Goal: Information Seeking & Learning: Learn about a topic

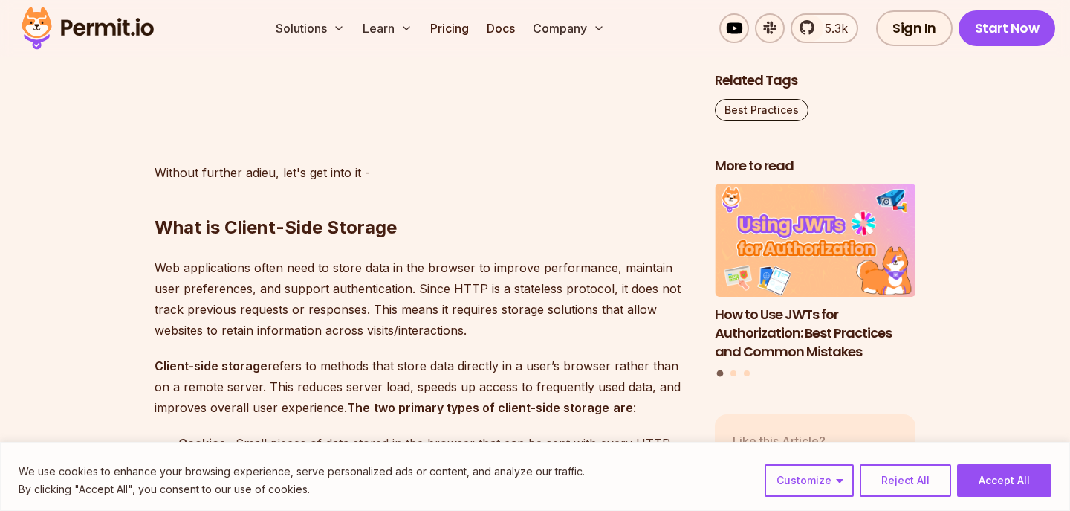
scroll to position [1715, 0]
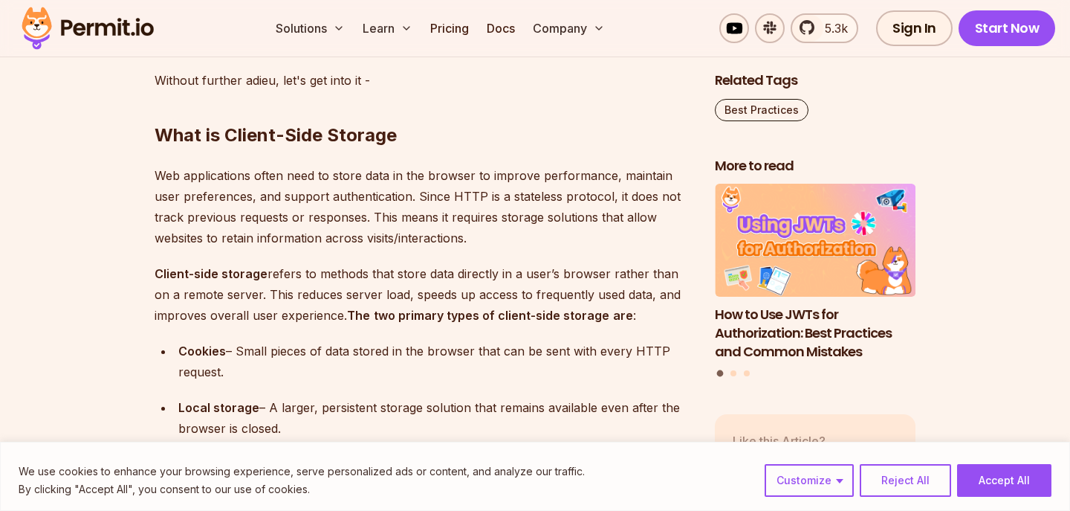
click at [355, 242] on p "Web applications often need to store data in the browser to improve performance…" at bounding box center [423, 206] width 537 height 83
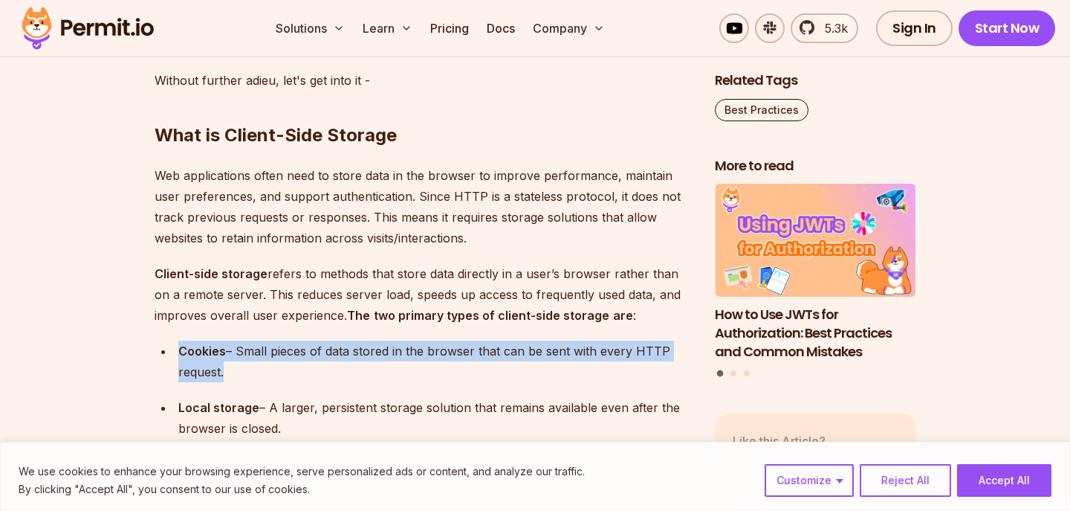
click at [366, 348] on div "Cookies – Small pieces of data stored in the browser that can be sent with ever…" at bounding box center [434, 361] width 513 height 42
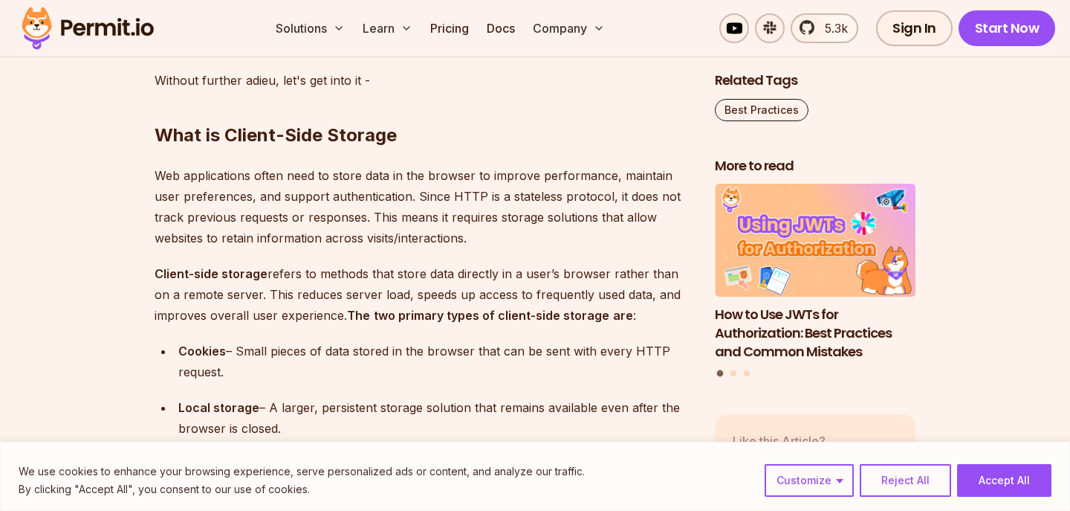
click at [366, 348] on div "Cookies – Small pieces of data stored in the browser that can be sent with ever…" at bounding box center [434, 361] width 513 height 42
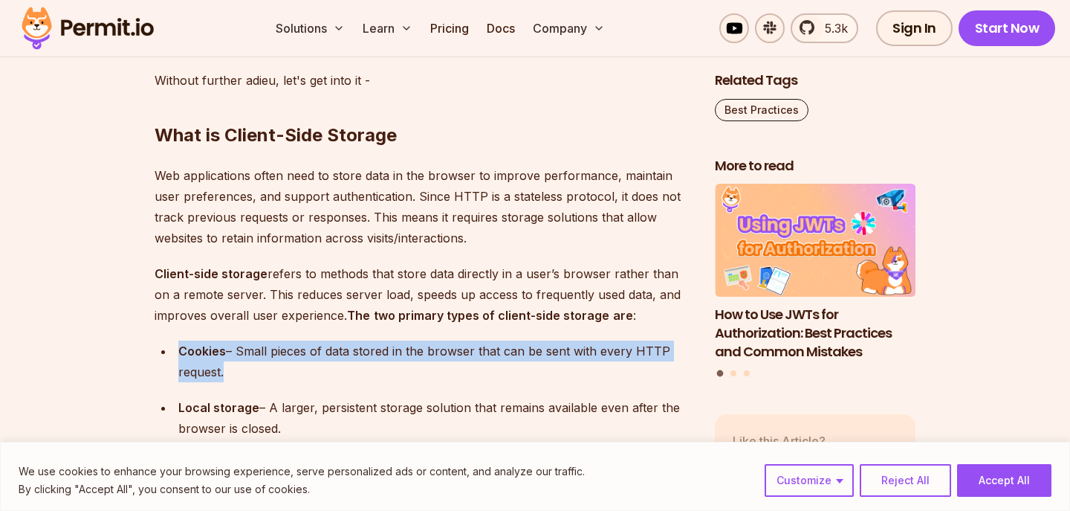
click at [366, 348] on div "Cookies – Small pieces of data stored in the browser that can be sent with ever…" at bounding box center [434, 361] width 513 height 42
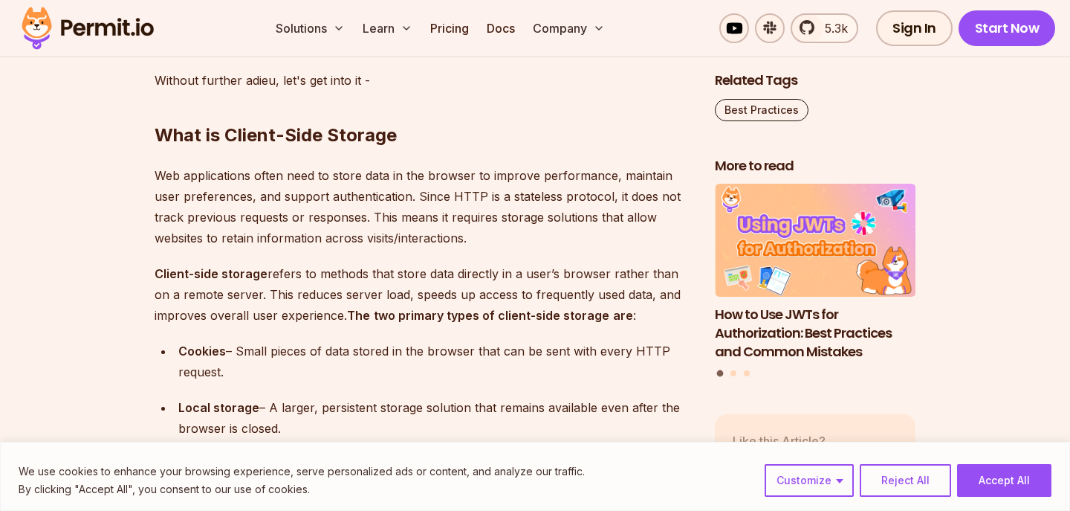
click at [366, 348] on div "Cookies – Small pieces of data stored in the browser that can be sent with ever…" at bounding box center [434, 361] width 513 height 42
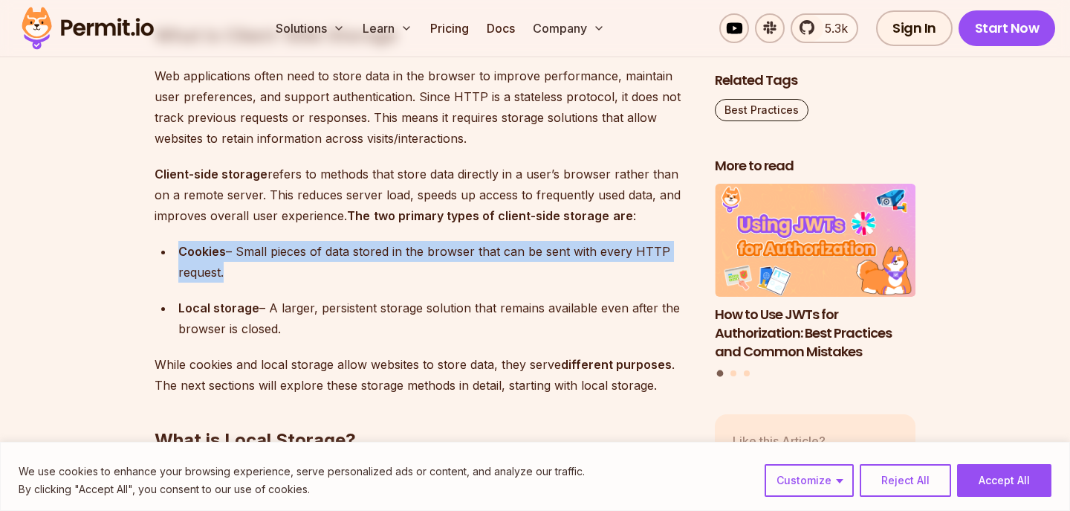
scroll to position [1822, 0]
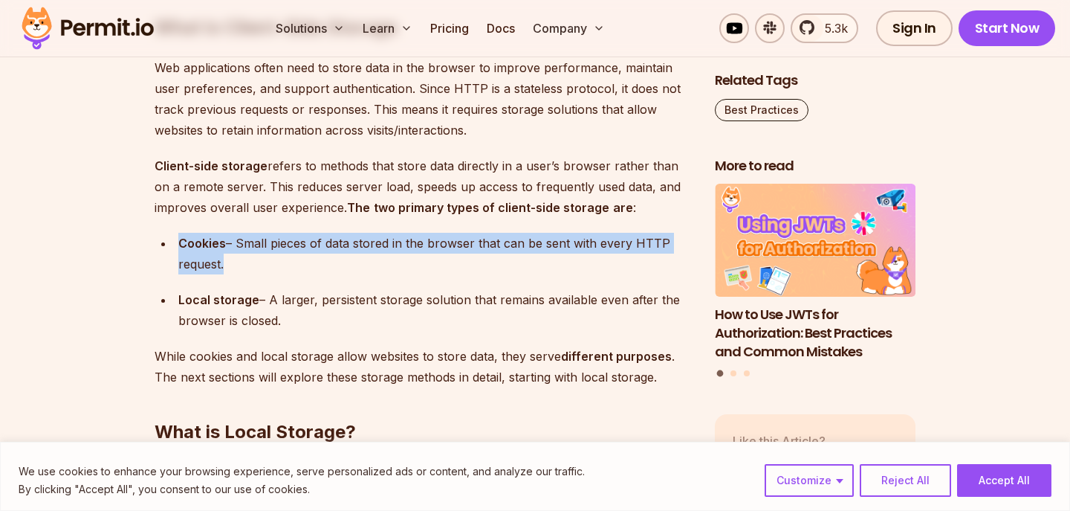
click at [384, 295] on div "Local storage – A larger, persistent storage solution that remains available ev…" at bounding box center [434, 310] width 513 height 42
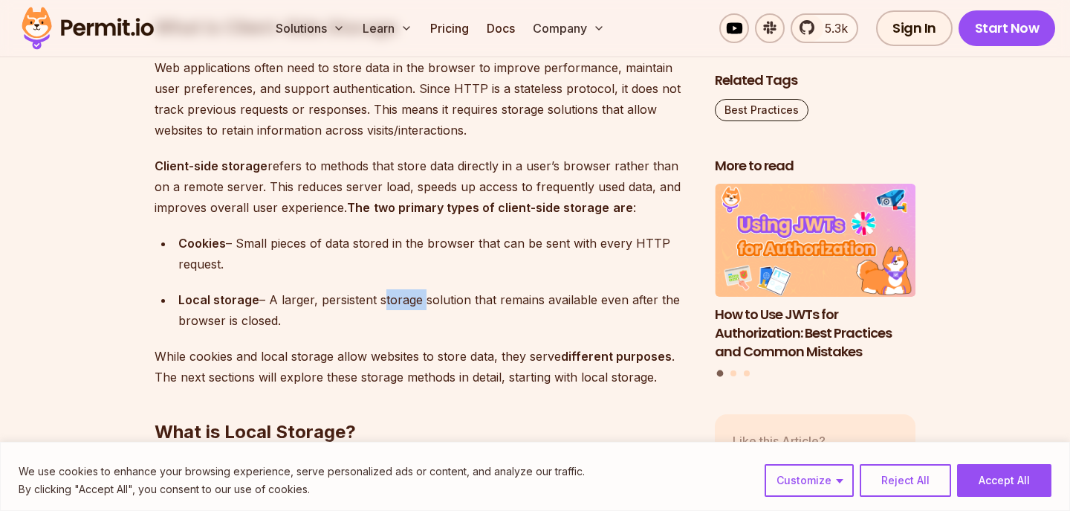
click at [384, 295] on div "Local storage – A larger, persistent storage solution that remains available ev…" at bounding box center [434, 310] width 513 height 42
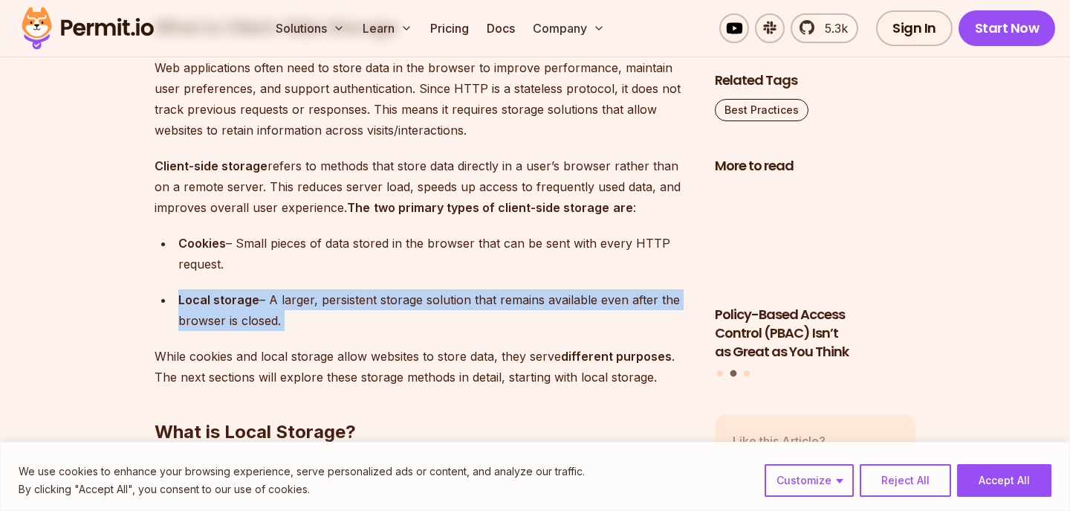
click at [384, 295] on div "Local storage – A larger, persistent storage solution that remains available ev…" at bounding box center [434, 310] width 513 height 42
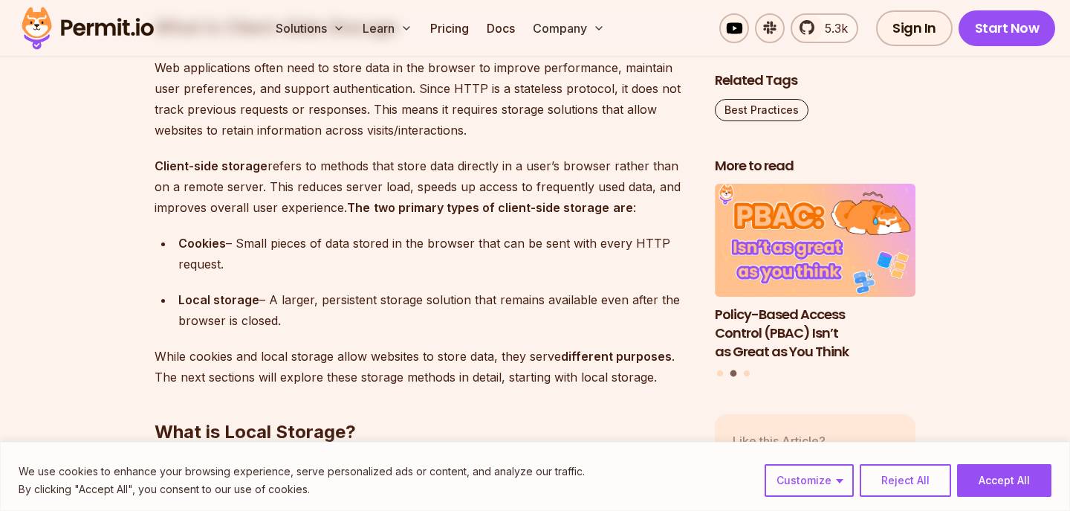
click at [384, 295] on div "Local storage – A larger, persistent storage solution that remains available ev…" at bounding box center [434, 310] width 513 height 42
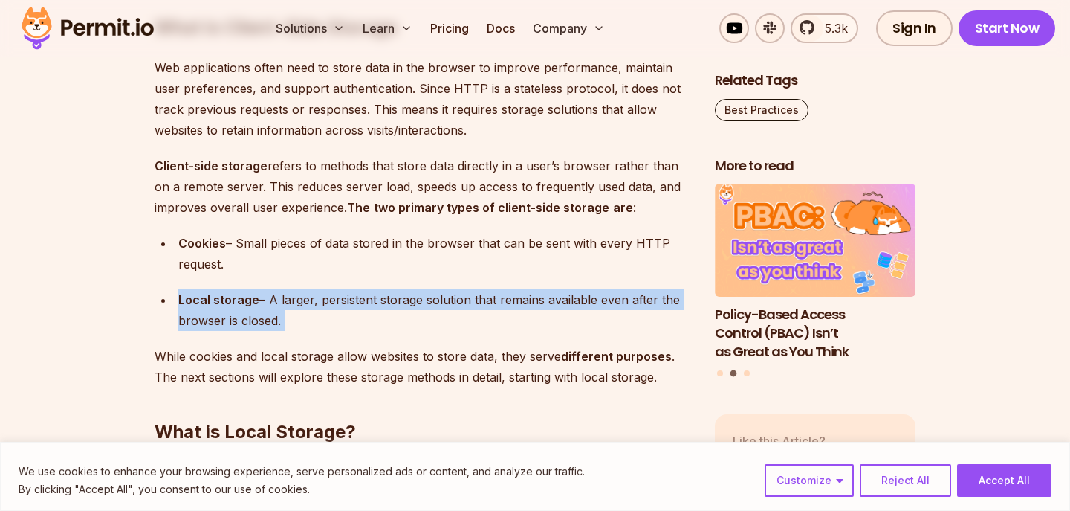
click at [384, 295] on div "Local storage – A larger, persistent storage solution that remains available ev…" at bounding box center [434, 310] width 513 height 42
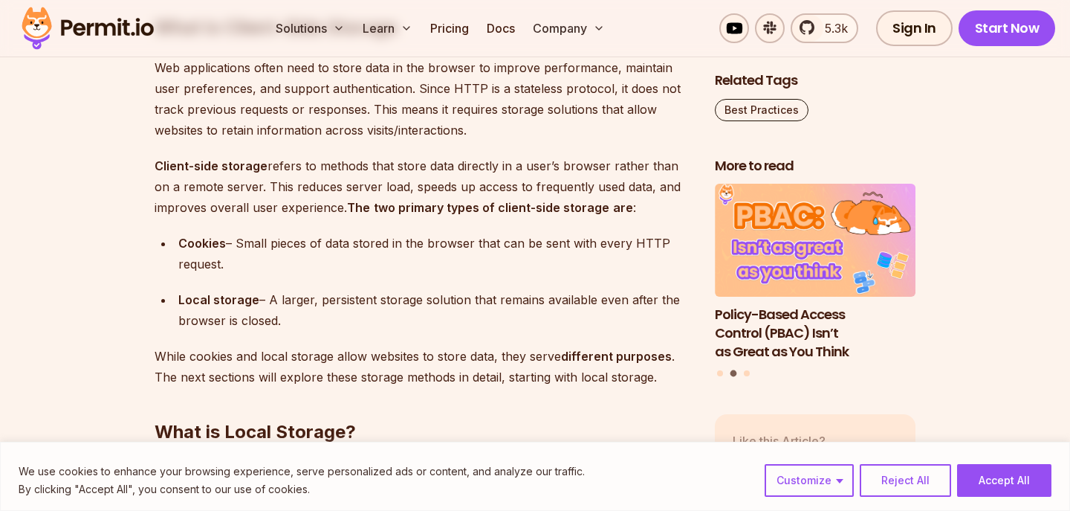
click at [384, 295] on div "Local storage – A larger, persistent storage solution that remains available ev…" at bounding box center [434, 310] width 513 height 42
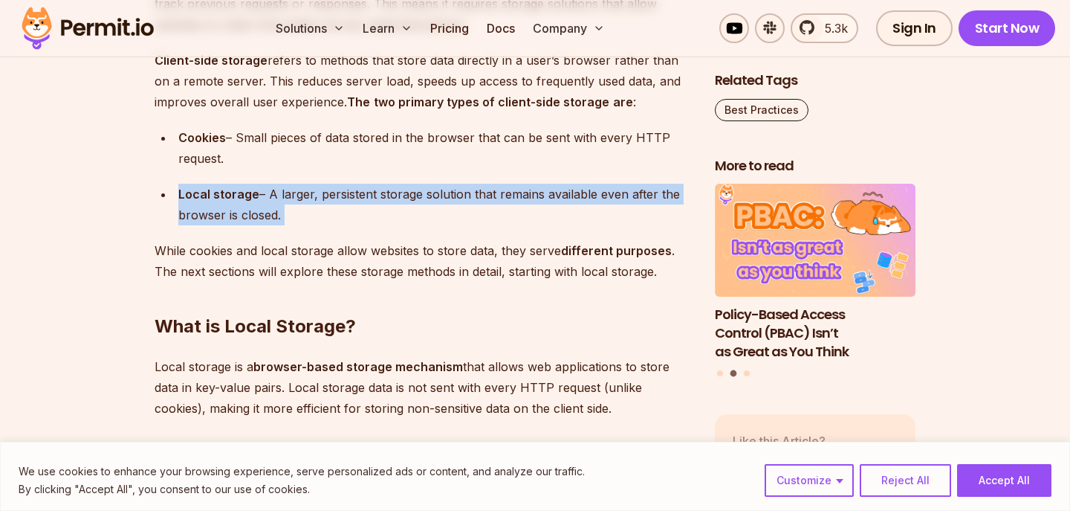
scroll to position [1963, 0]
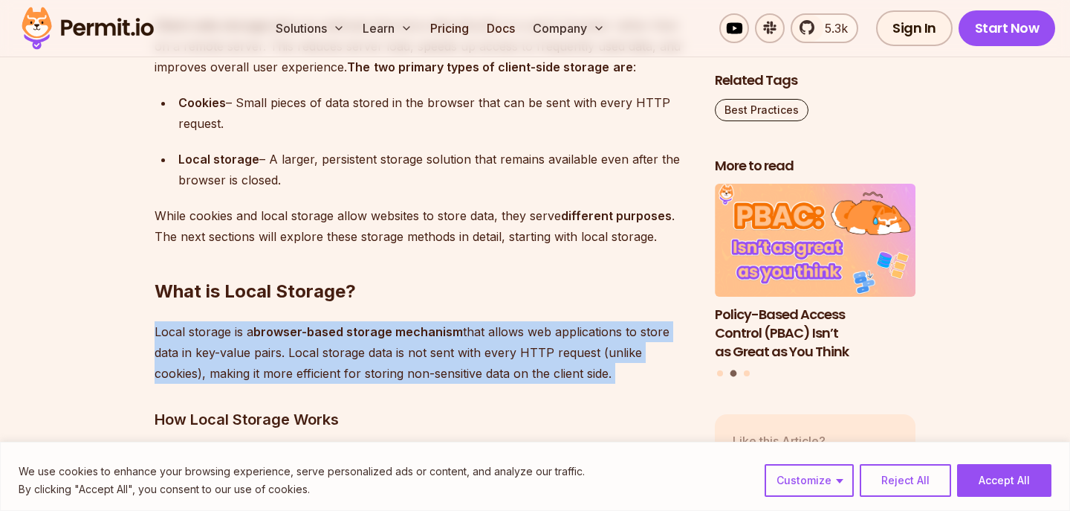
click at [308, 334] on strong "browser-based storage mechanism" at bounding box center [358, 331] width 210 height 15
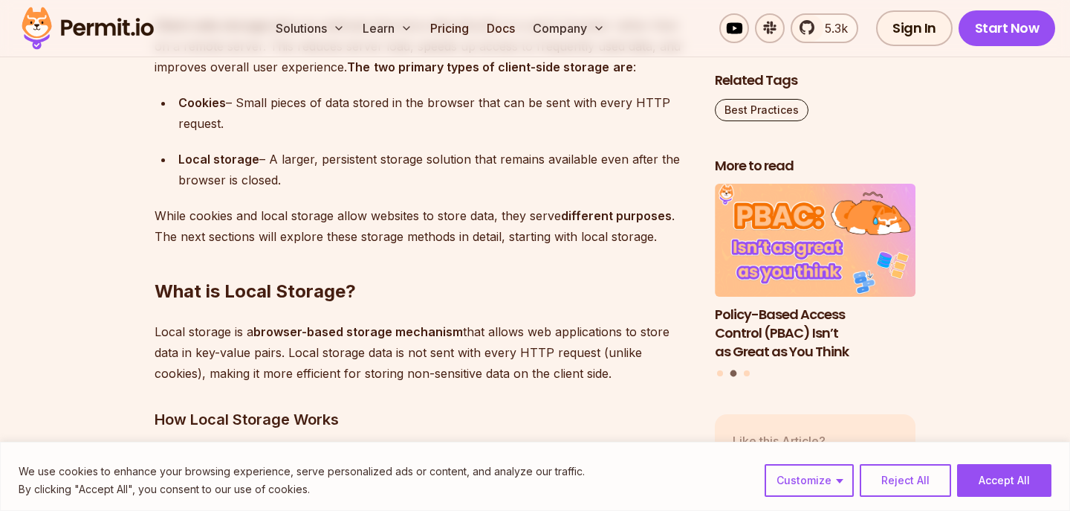
click at [308, 334] on strong "browser-based storage mechanism" at bounding box center [358, 331] width 210 height 15
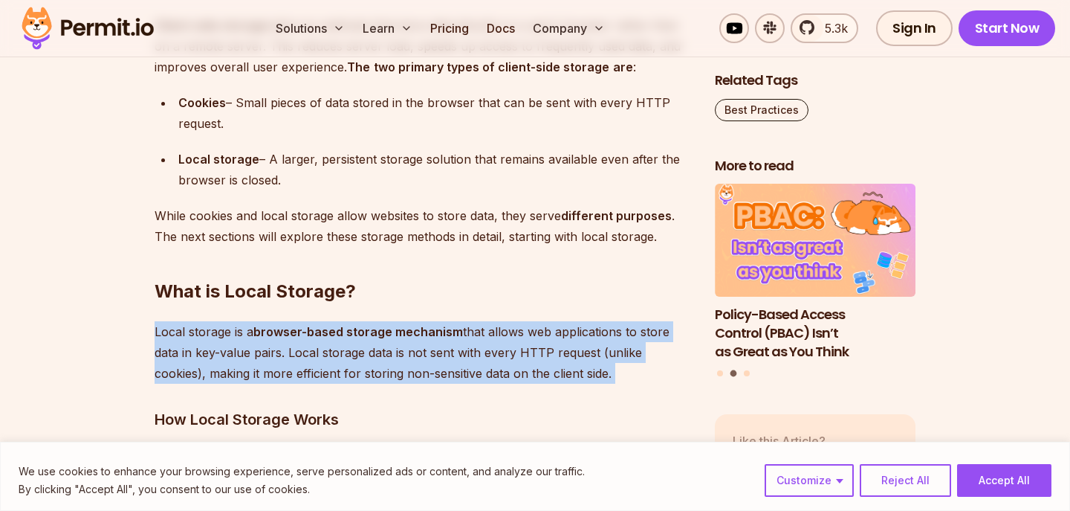
click at [308, 334] on strong "browser-based storage mechanism" at bounding box center [358, 331] width 210 height 15
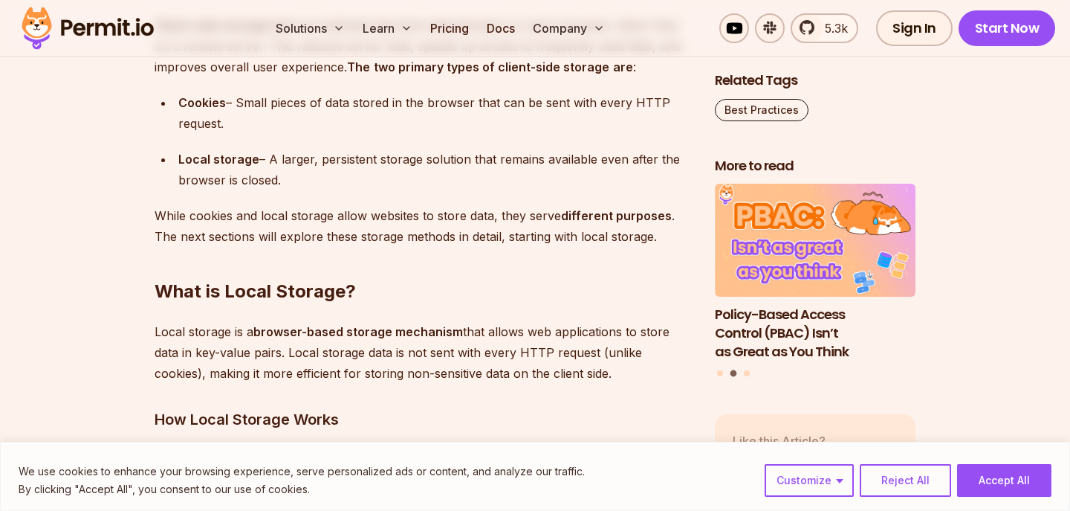
click at [308, 334] on strong "browser-based storage mechanism" at bounding box center [358, 331] width 210 height 15
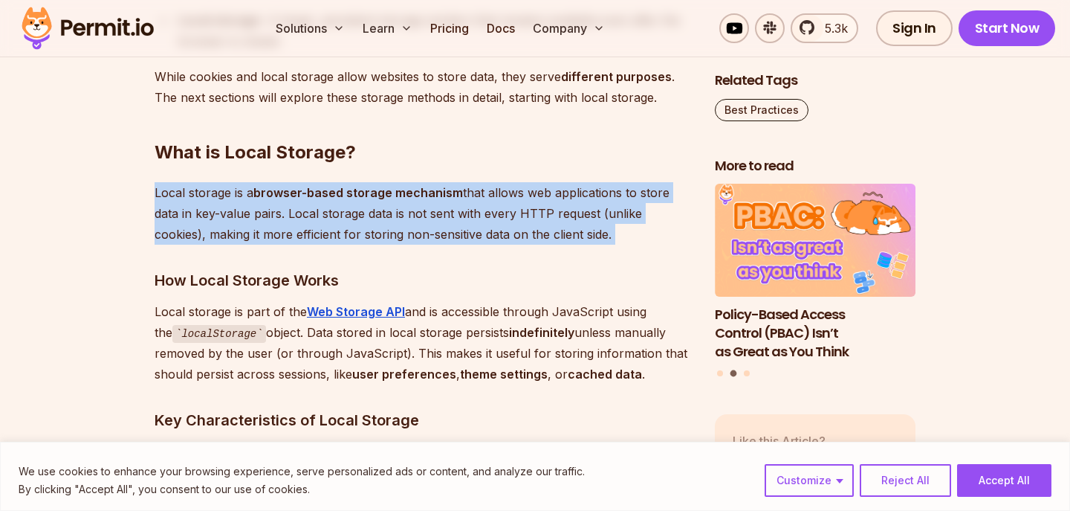
scroll to position [2121, 0]
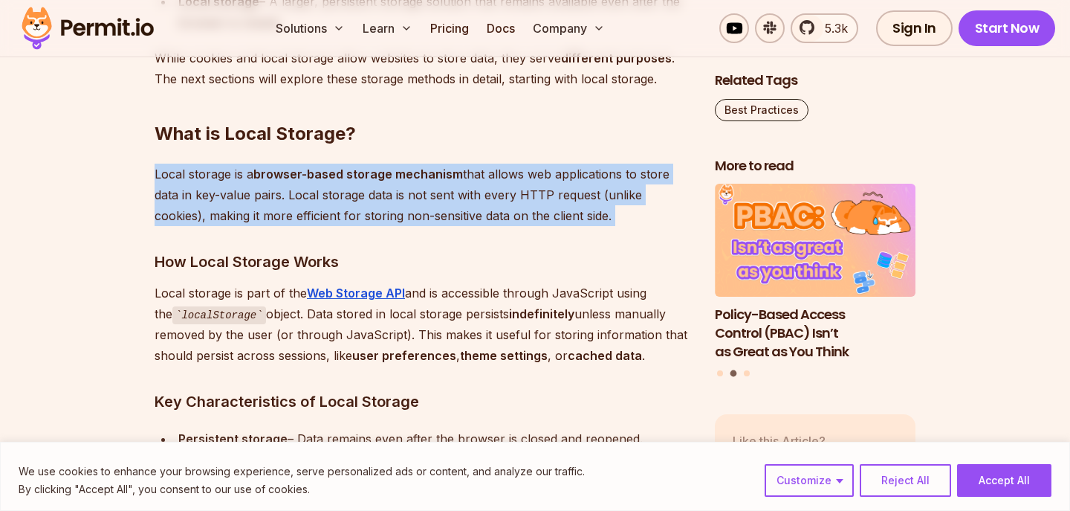
click at [230, 290] on p "Local storage is part of the Web Storage API and is accessible through JavaScri…" at bounding box center [423, 324] width 537 height 84
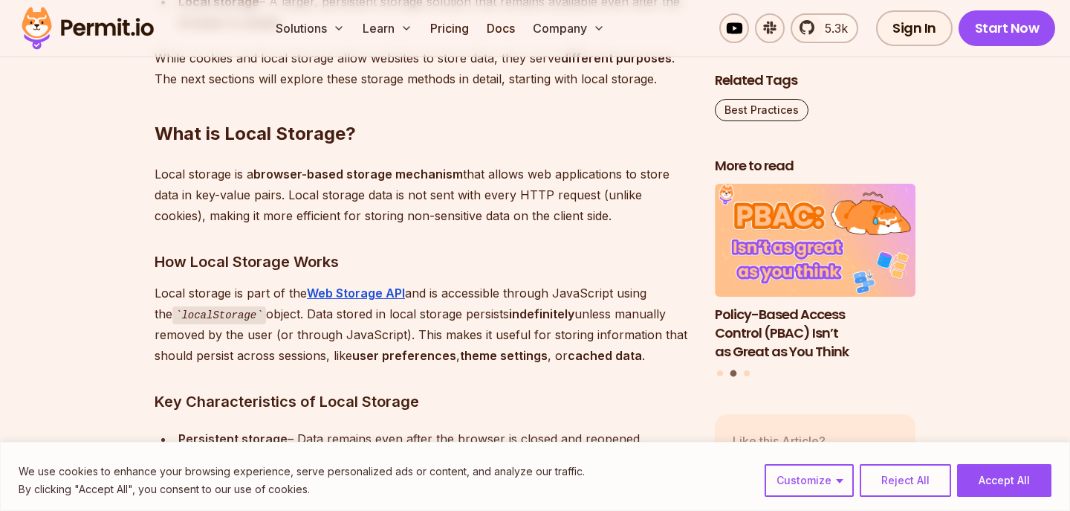
click at [230, 290] on p "Local storage is part of the Web Storage API and is accessible through JavaScri…" at bounding box center [423, 324] width 537 height 84
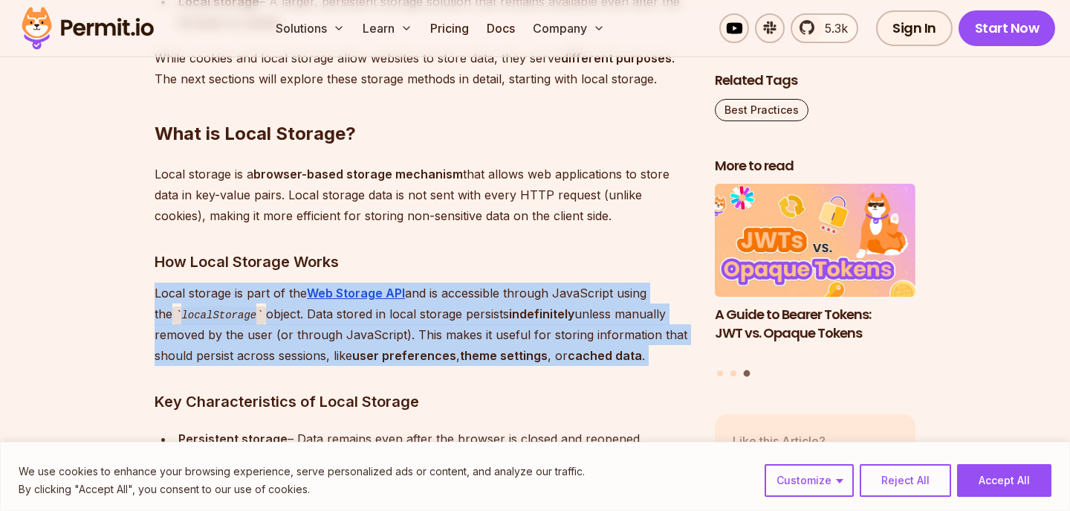
click at [230, 290] on p "Local storage is part of the Web Storage API and is accessible through JavaScri…" at bounding box center [423, 324] width 537 height 84
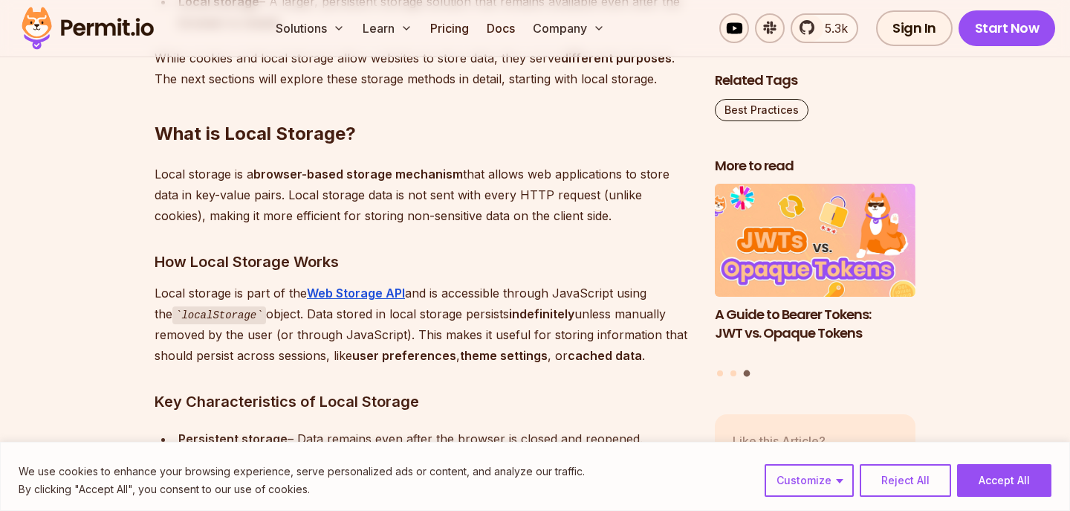
click at [230, 290] on p "Local storage is part of the Web Storage API and is accessible through JavaScri…" at bounding box center [423, 324] width 537 height 84
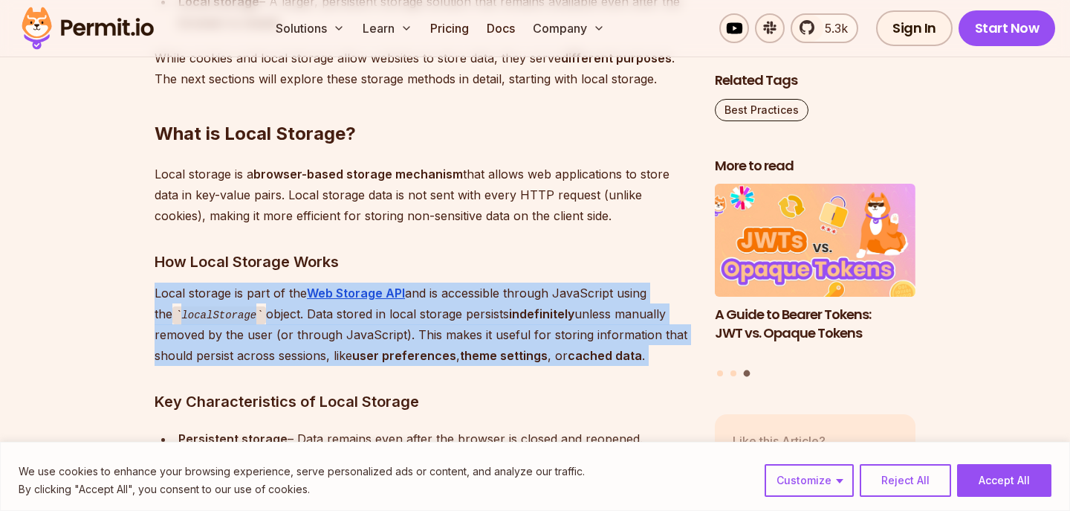
click at [230, 290] on p "Local storage is part of the Web Storage API and is accessible through JavaScri…" at bounding box center [423, 324] width 537 height 84
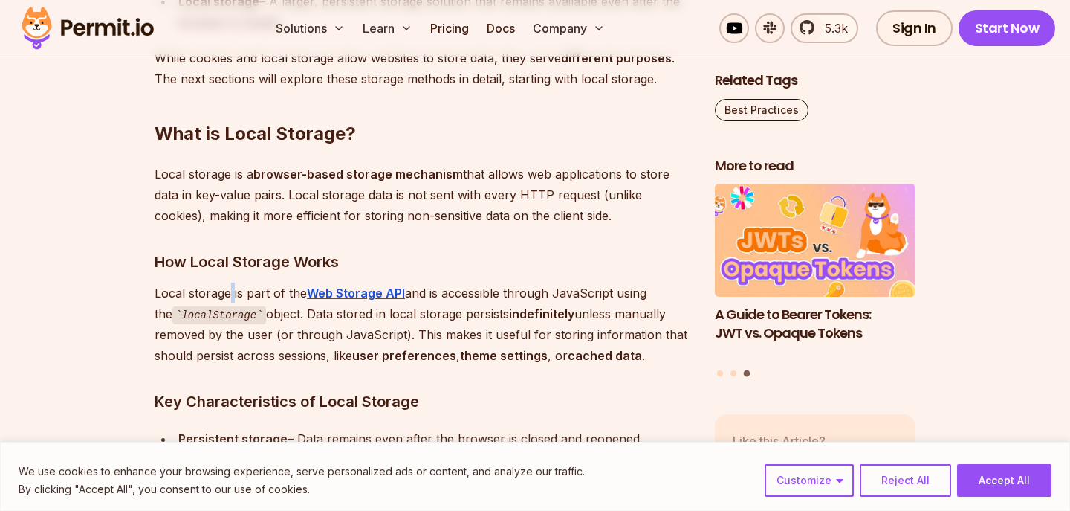
click at [230, 290] on p "Local storage is part of the Web Storage API and is accessible through JavaScri…" at bounding box center [423, 324] width 537 height 84
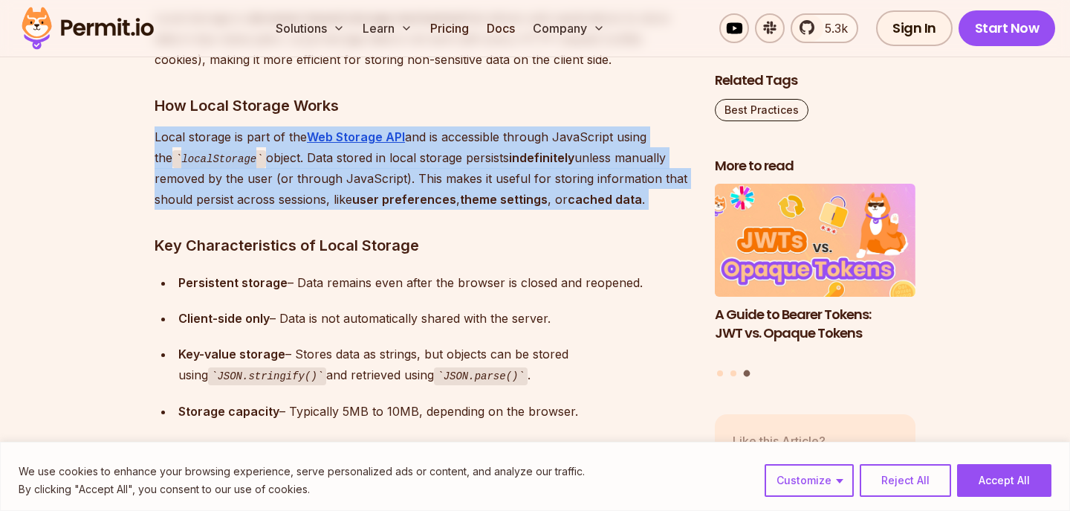
scroll to position [2275, 0]
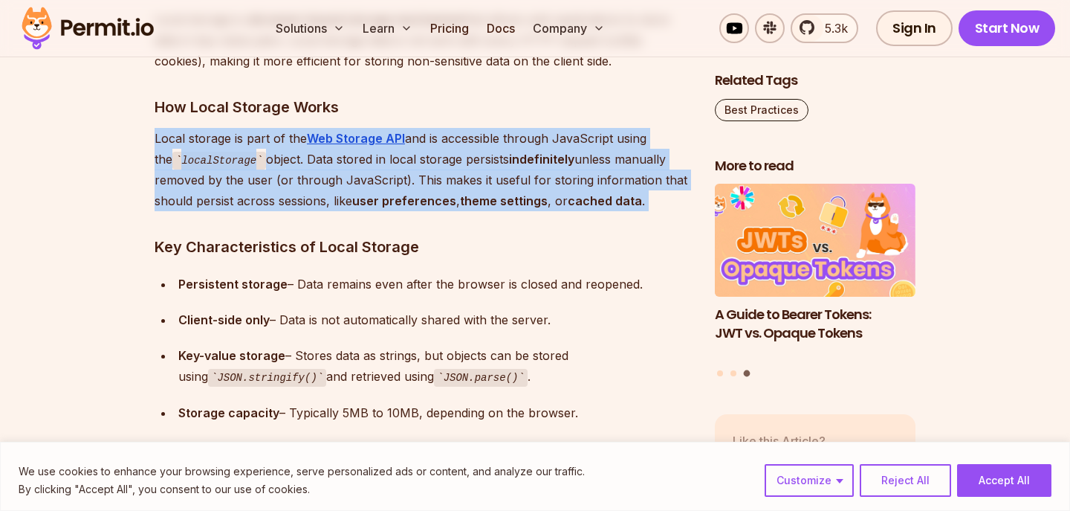
click at [393, 193] on strong "user preferences" at bounding box center [404, 200] width 104 height 15
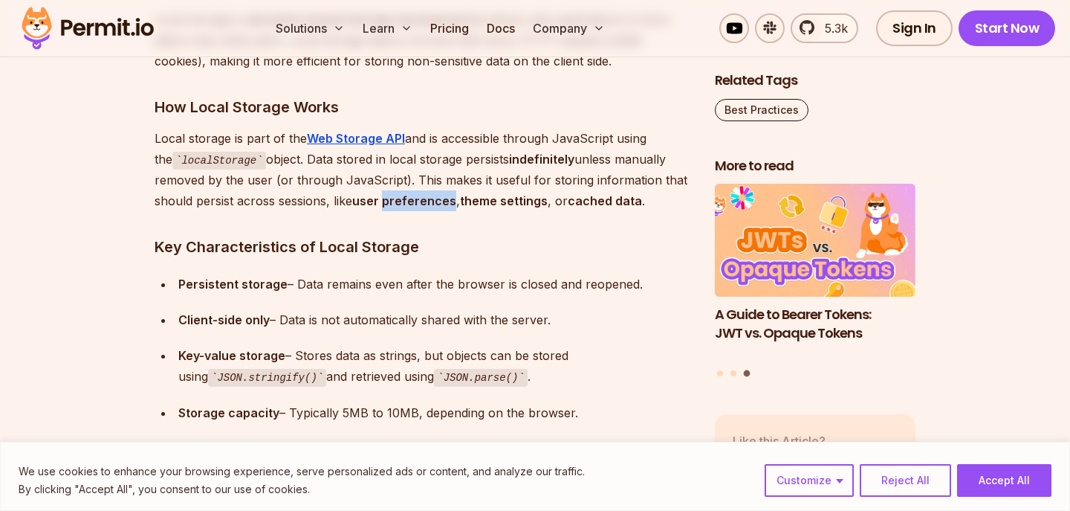
click at [393, 193] on strong "user preferences" at bounding box center [404, 200] width 104 height 15
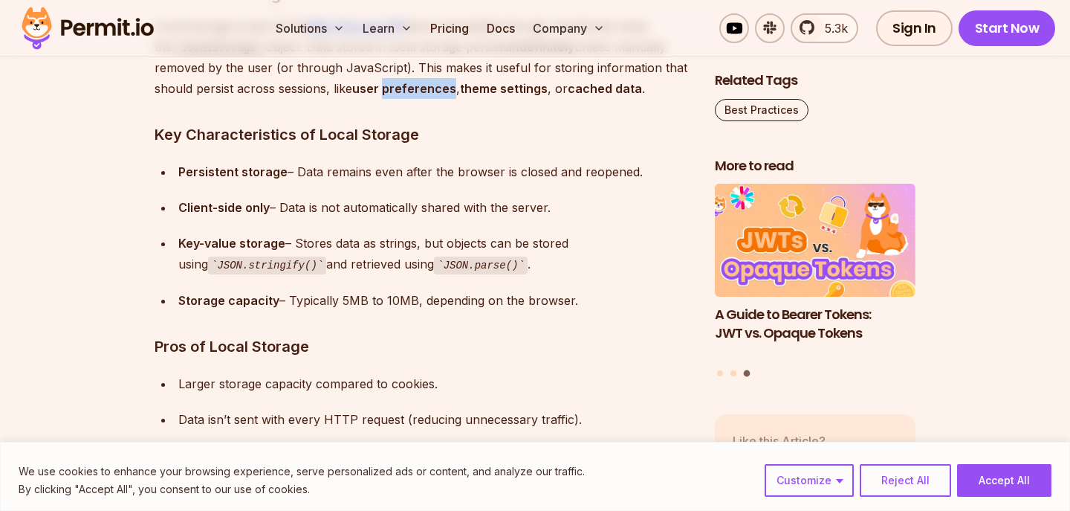
scroll to position [2387, 0]
click at [386, 216] on div "Client-side only – Data is not automatically shared with the server." at bounding box center [434, 208] width 513 height 21
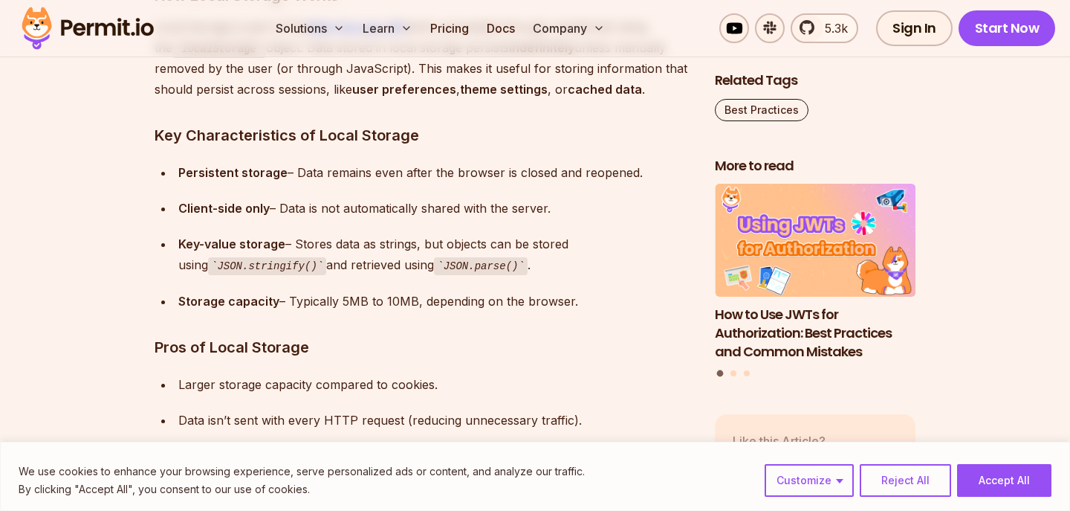
click at [386, 216] on div "Client-side only – Data is not automatically shared with the server." at bounding box center [434, 208] width 513 height 21
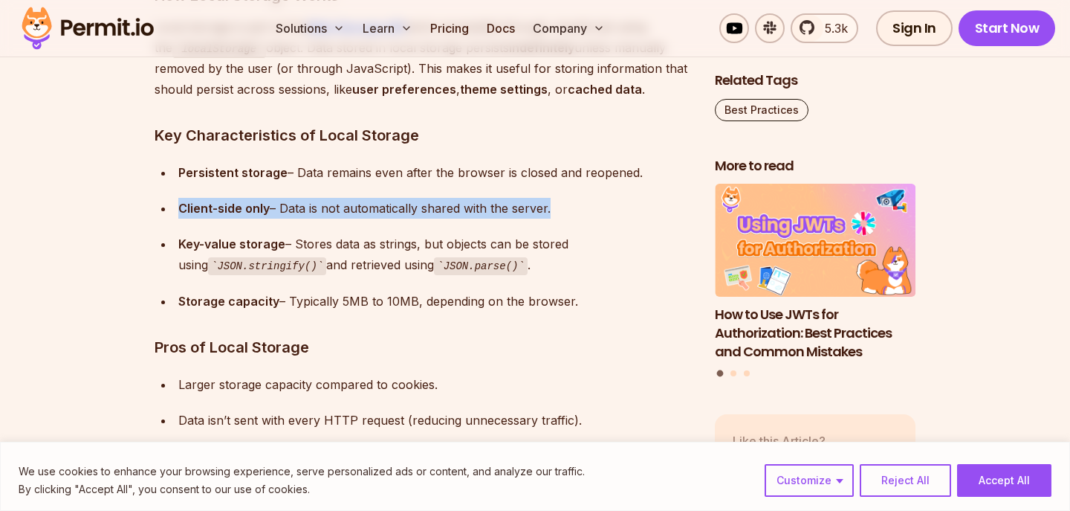
click at [398, 245] on div "Key-value storage – Stores data as strings, but objects can be stored using JSO…" at bounding box center [434, 254] width 513 height 42
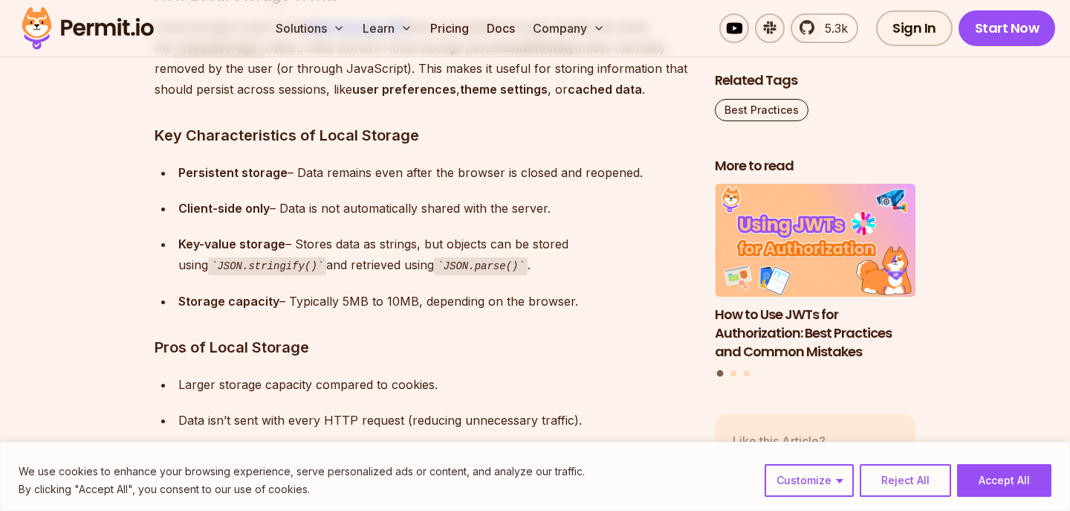
click at [398, 245] on div "Key-value storage – Stores data as strings, but objects can be stored using JSO…" at bounding box center [434, 254] width 513 height 42
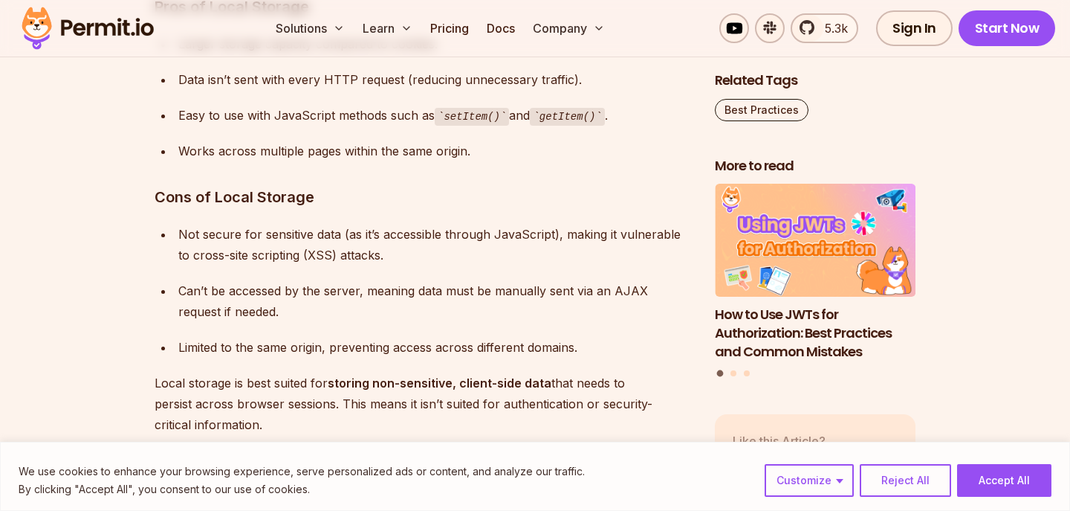
scroll to position [2724, 0]
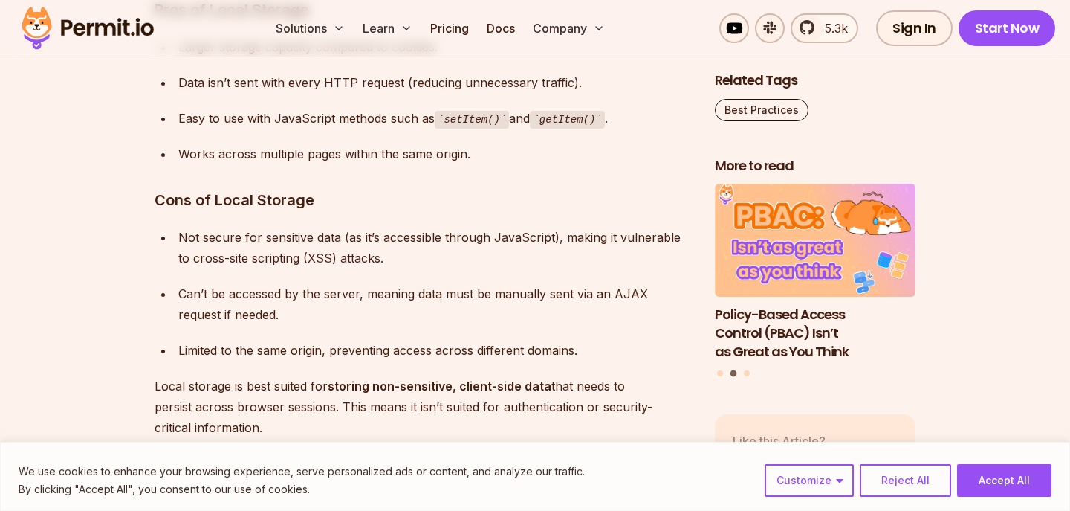
click at [294, 268] on ul "Not secure for sensitive data (as it’s accessible through JavaScript), making i…" at bounding box center [423, 294] width 537 height 134
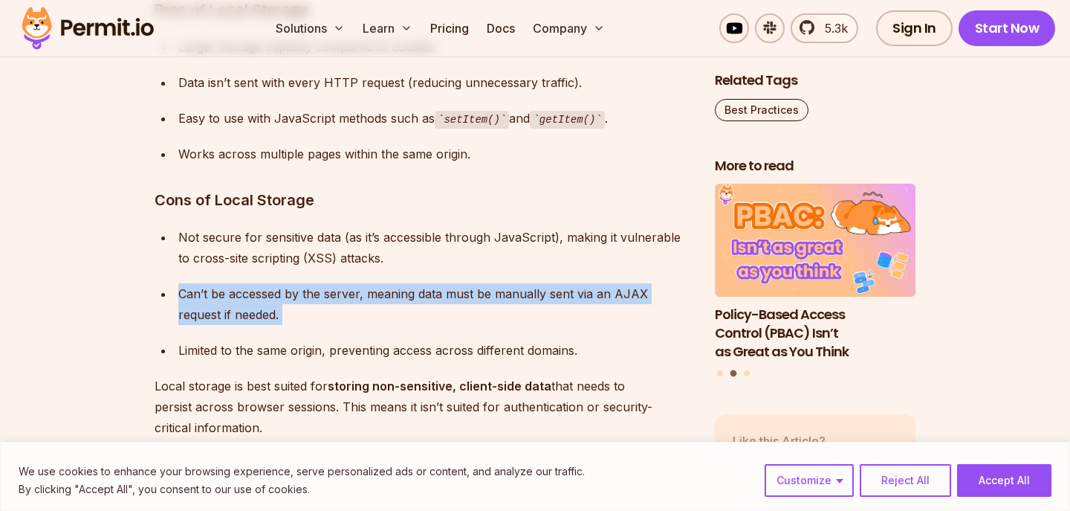
click at [323, 257] on div "Not secure for sensitive data (as it’s accessible through JavaScript), making i…" at bounding box center [434, 248] width 513 height 42
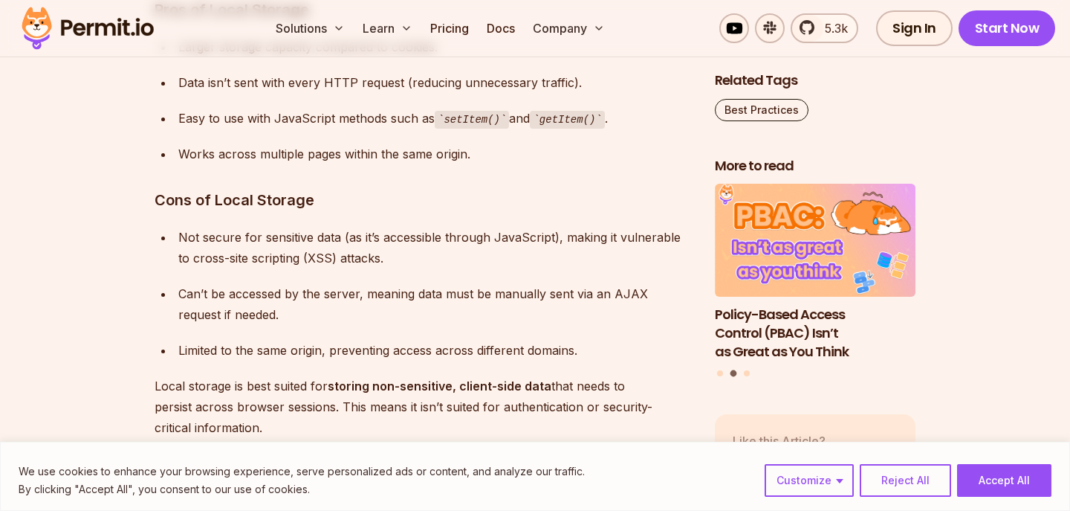
click at [323, 257] on div "Not secure for sensitive data (as it’s accessible through JavaScript), making i…" at bounding box center [434, 248] width 513 height 42
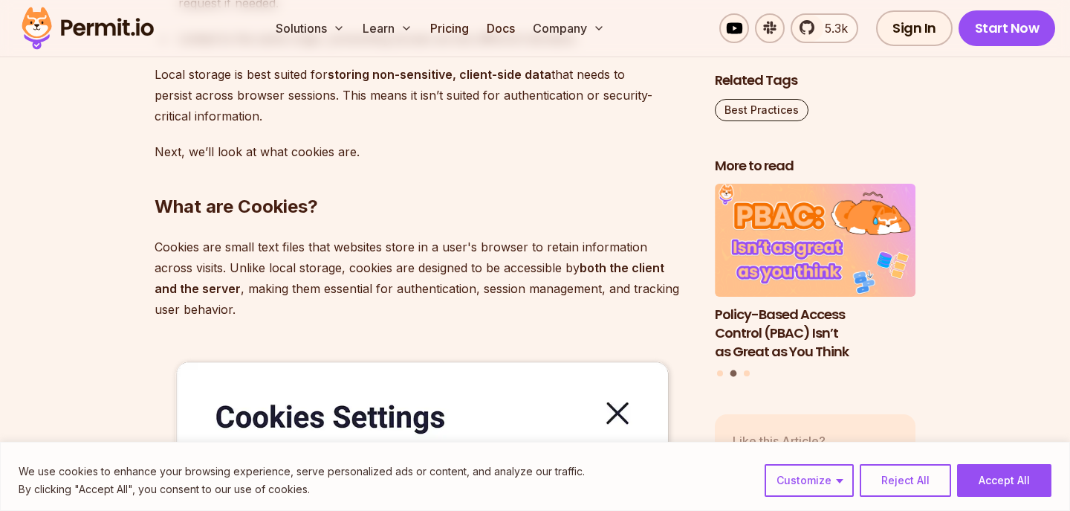
scroll to position [3035, 0]
click at [323, 271] on p "Cookies are small text files that websites store in a user's browser to retain …" at bounding box center [423, 278] width 537 height 83
click at [458, 251] on p "Cookies are small text files that websites store in a user's browser to retain …" at bounding box center [423, 278] width 537 height 83
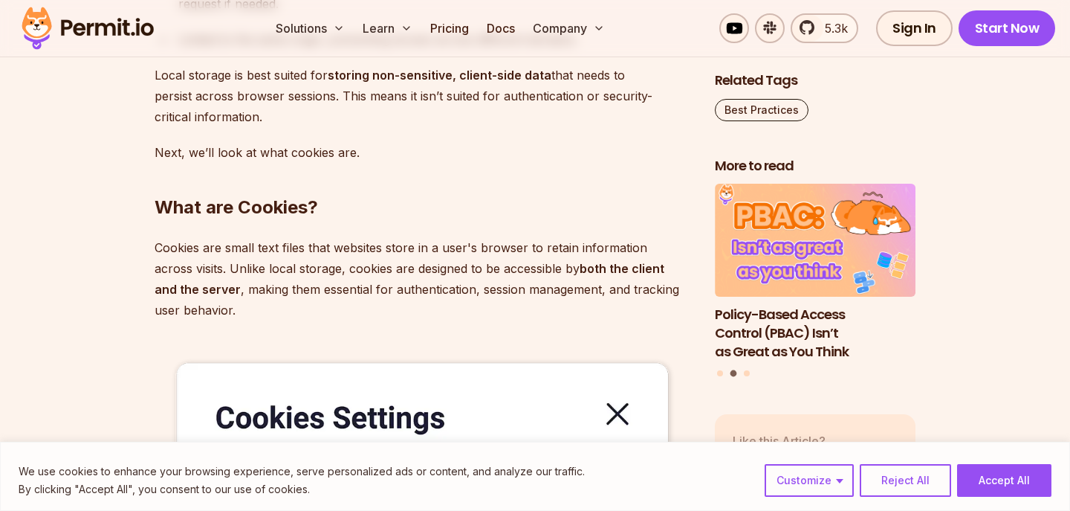
click at [458, 251] on p "Cookies are small text files that websites store in a user's browser to retain …" at bounding box center [423, 278] width 537 height 83
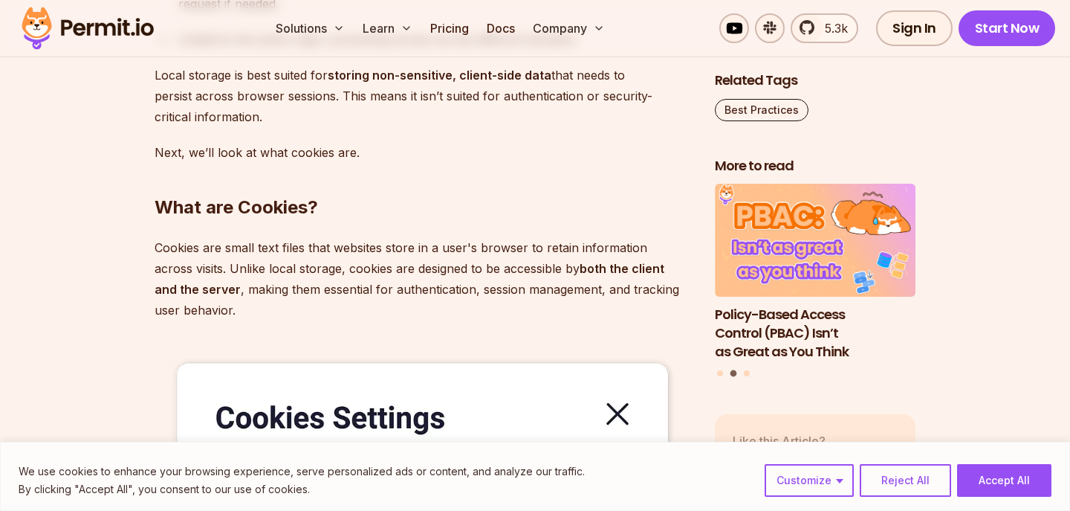
click at [458, 251] on p "Cookies are small text files that websites store in a user's browser to retain …" at bounding box center [423, 278] width 537 height 83
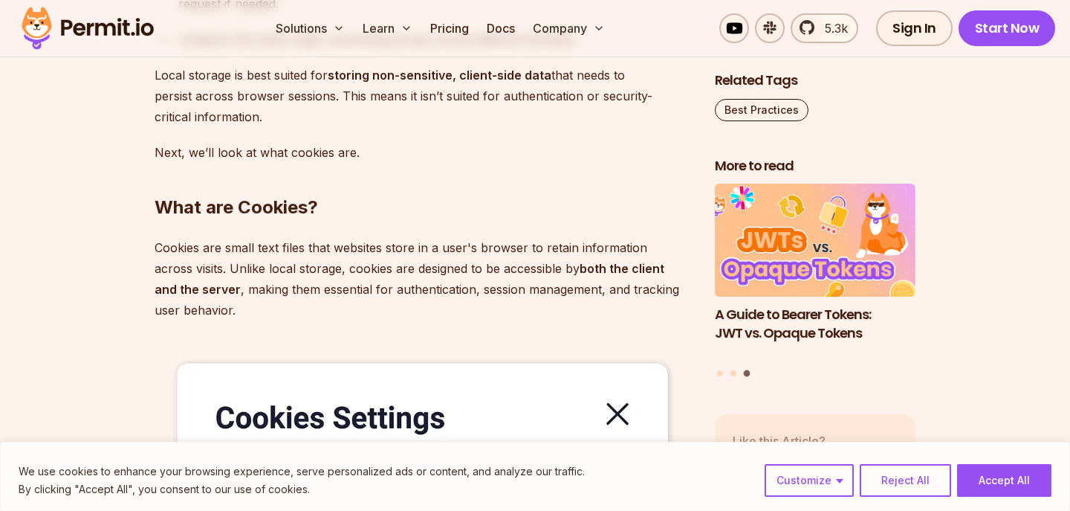
click at [458, 251] on p "Cookies are small text files that websites store in a user's browser to retain …" at bounding box center [423, 278] width 537 height 83
click at [469, 245] on p "Cookies are small text files that websites store in a user's browser to retain …" at bounding box center [423, 278] width 537 height 83
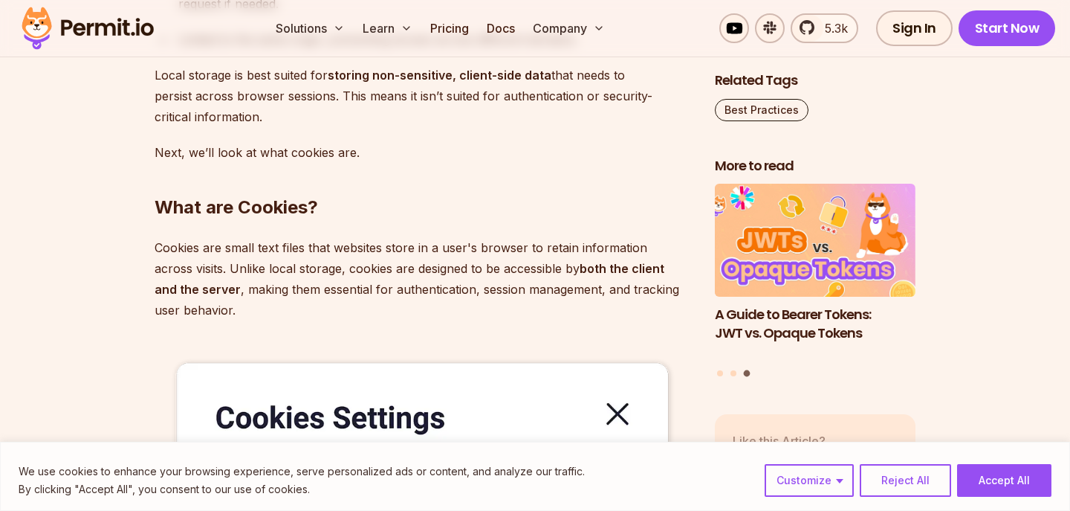
click at [469, 245] on p "Cookies are small text files that websites store in a user's browser to retain …" at bounding box center [423, 278] width 537 height 83
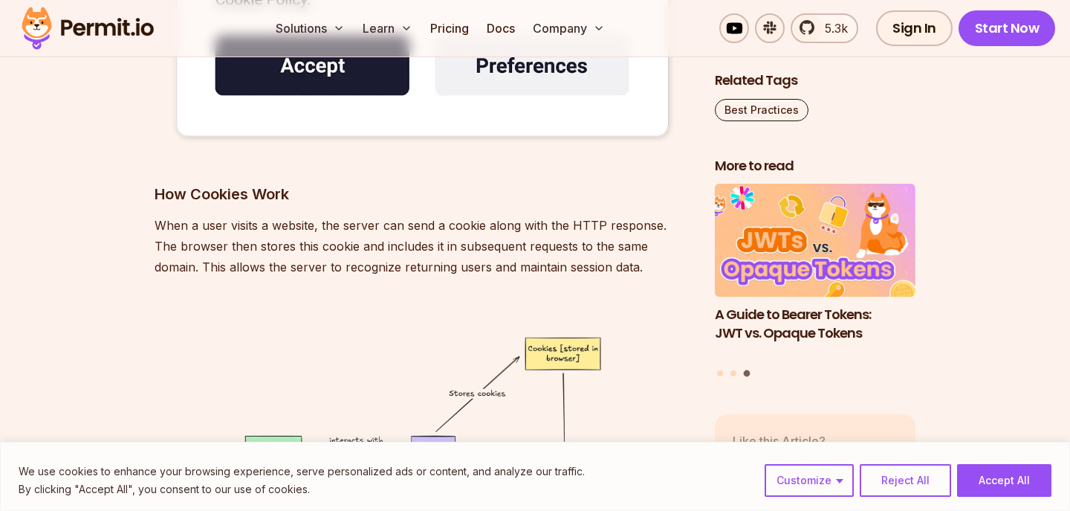
scroll to position [3577, 0]
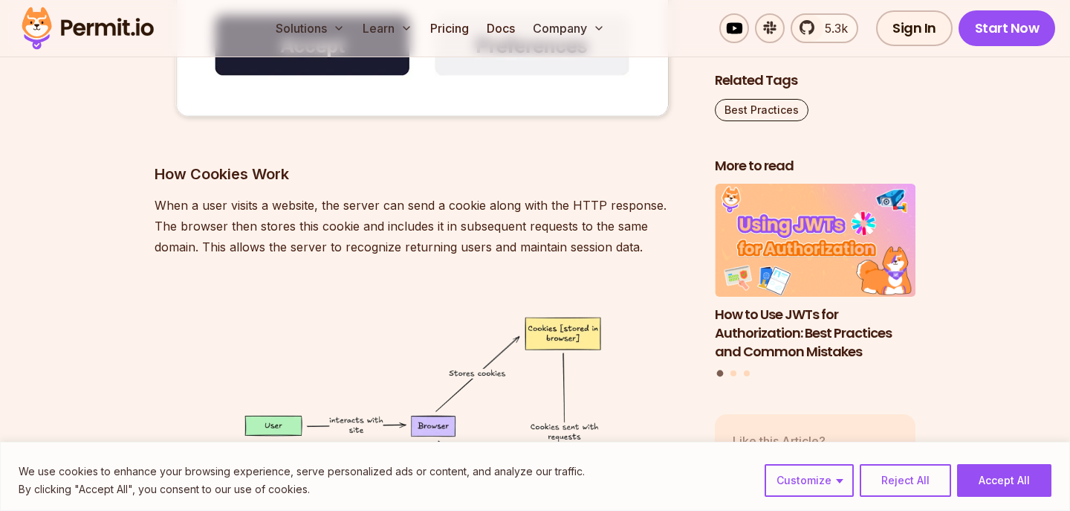
click at [347, 233] on p "When a user visits a website, the server can send a cookie along with the HTTP …" at bounding box center [423, 226] width 537 height 62
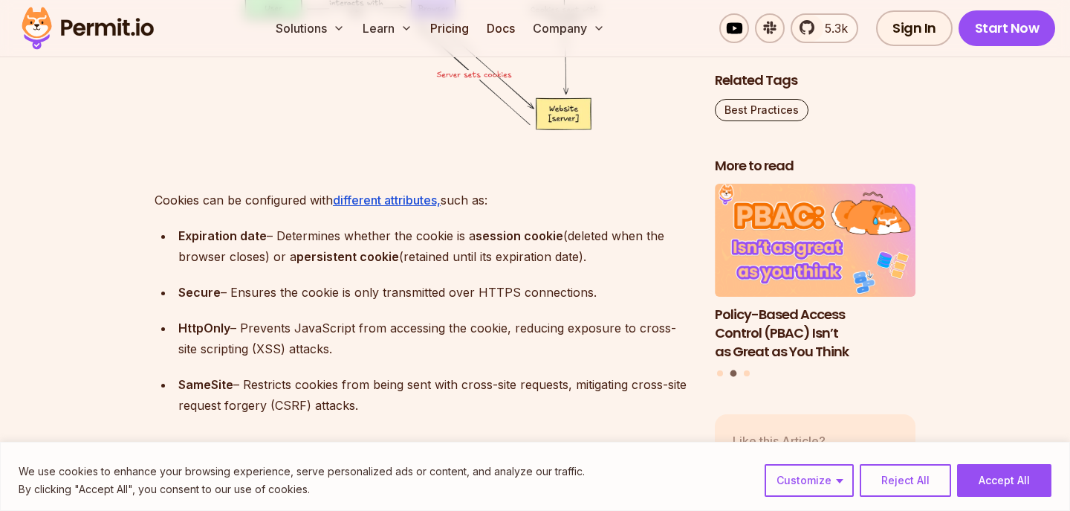
scroll to position [3993, 0]
click at [292, 230] on div "Expiration date – Determines whether the cookie is a session cookie (deleted wh…" at bounding box center [434, 247] width 513 height 42
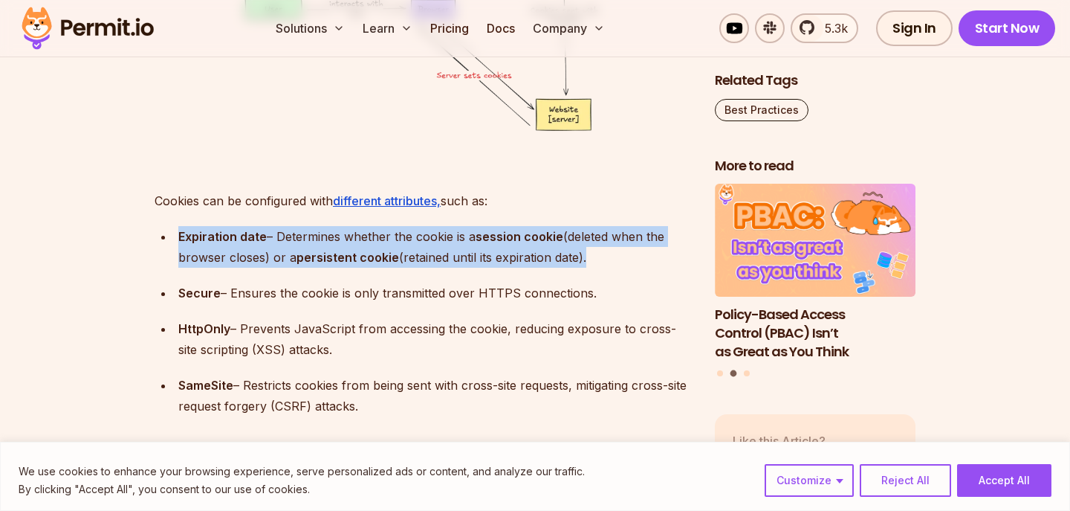
click at [421, 303] on ul "Expiration date – Determines whether the cookie is a session cookie (deleted wh…" at bounding box center [423, 321] width 537 height 190
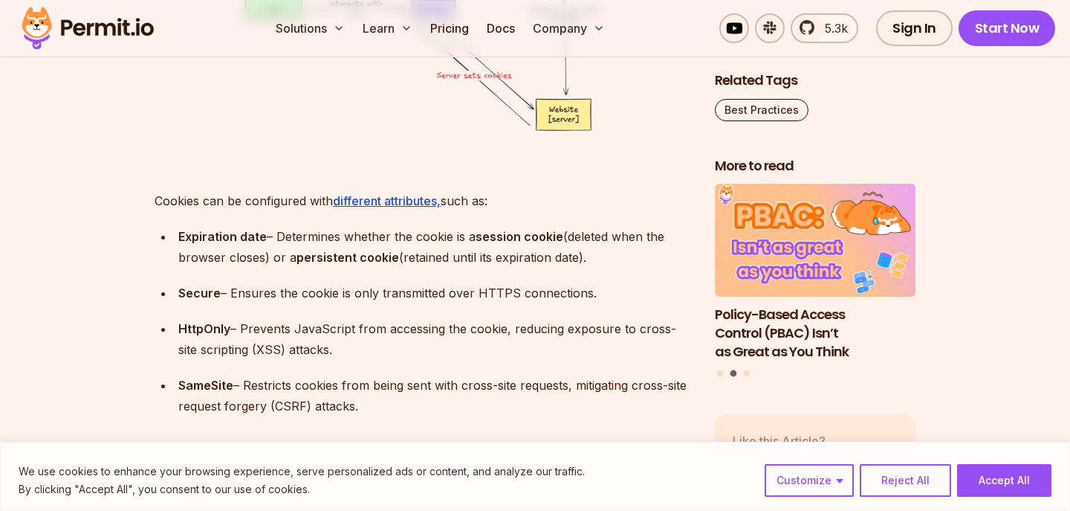
click at [421, 303] on ul "Expiration date – Determines whether the cookie is a session cookie (deleted wh…" at bounding box center [423, 321] width 537 height 190
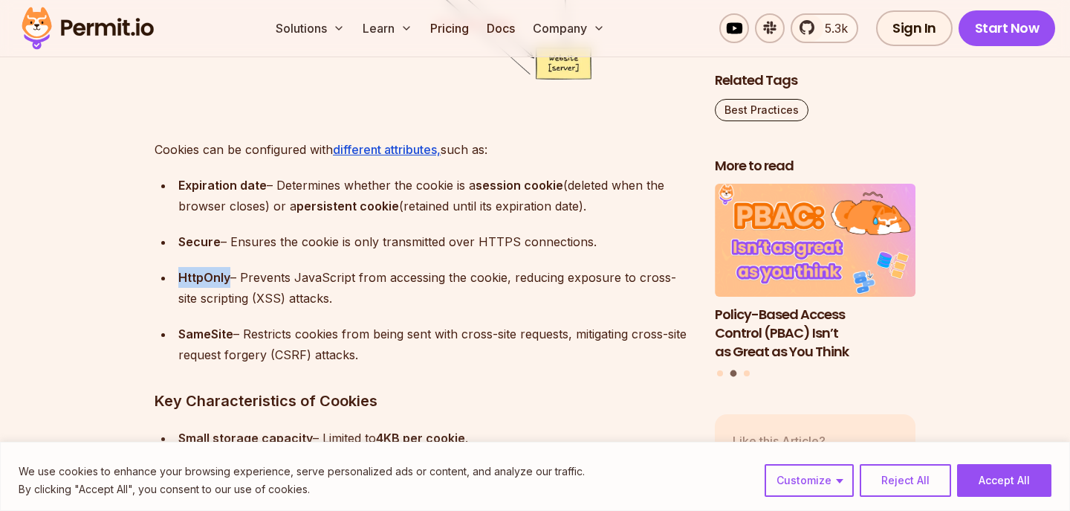
scroll to position [4047, 0]
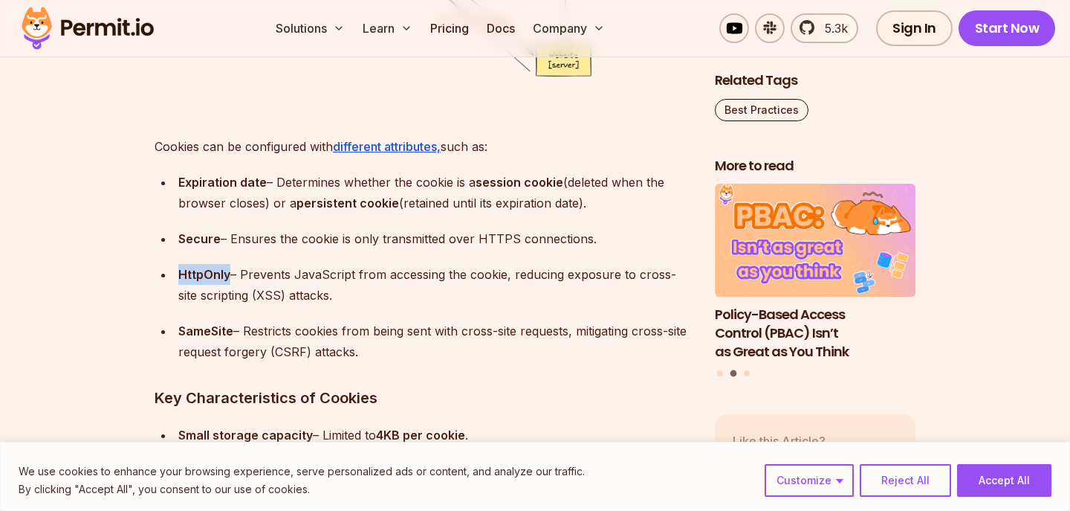
click at [315, 256] on ul "Expiration date – Determines whether the cookie is a session cookie (deleted wh…" at bounding box center [423, 267] width 537 height 190
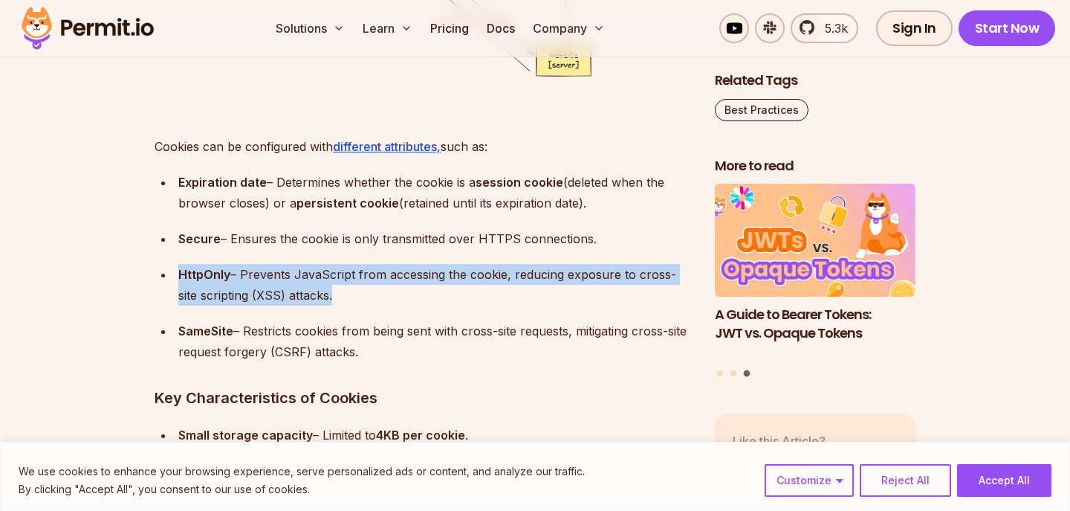
click at [410, 343] on div "SameSite – Restricts cookies from being sent with cross-site requests, mitigati…" at bounding box center [434, 341] width 513 height 42
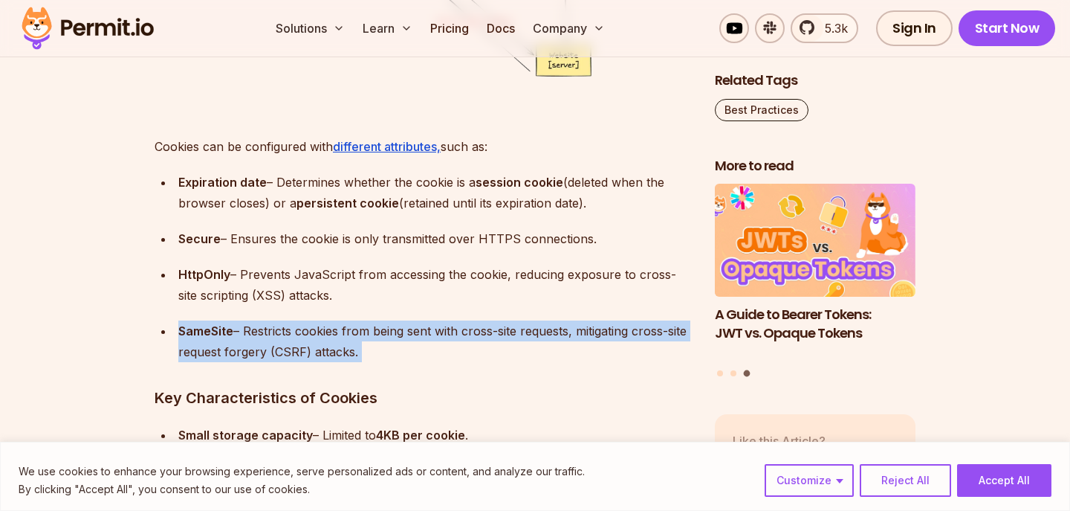
click at [410, 343] on div "SameSite – Restricts cookies from being sent with cross-site requests, mitigati…" at bounding box center [434, 341] width 513 height 42
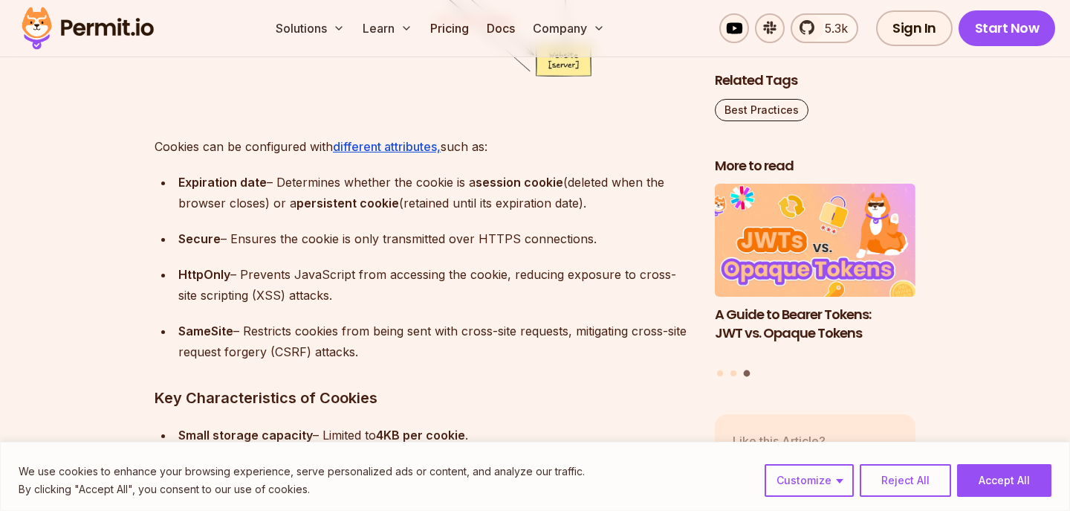
click at [410, 343] on div "SameSite – Restricts cookies from being sent with cross-site requests, mitigati…" at bounding box center [434, 341] width 513 height 42
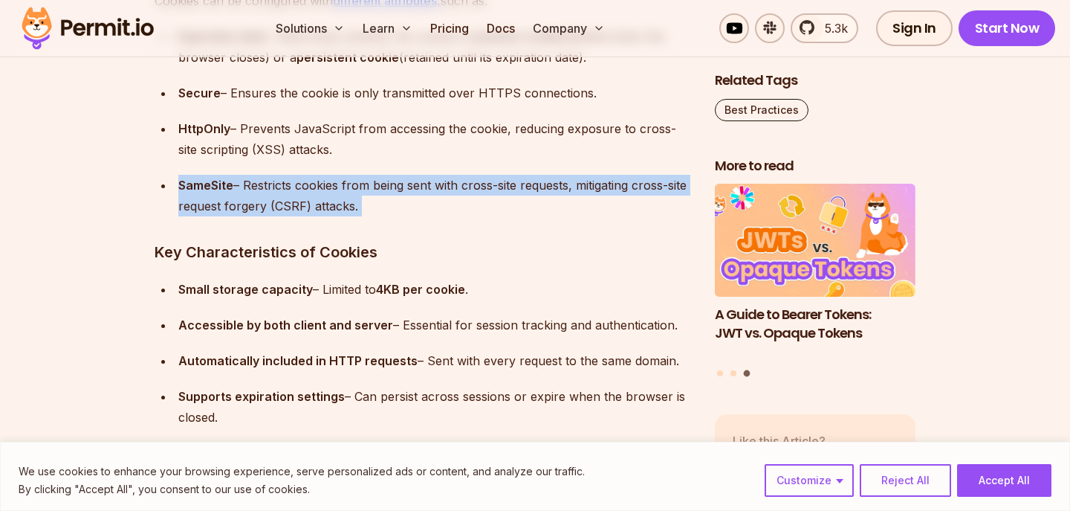
scroll to position [4193, 0]
click at [313, 212] on div "SameSite – Restricts cookies from being sent with cross-site requests, mitigati…" at bounding box center [434, 195] width 513 height 42
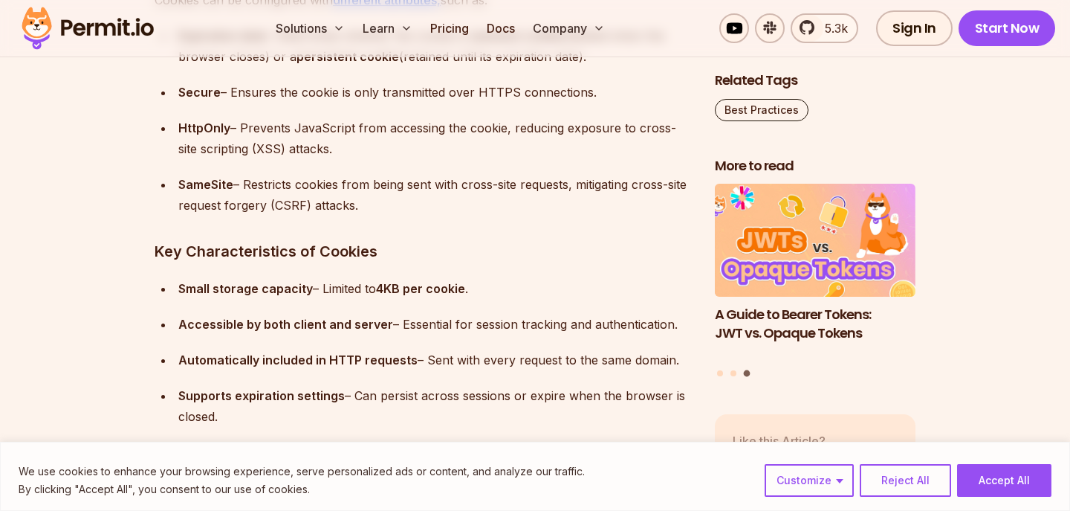
click at [313, 212] on div "SameSite – Restricts cookies from being sent with cross-site requests, mitigati…" at bounding box center [434, 195] width 513 height 42
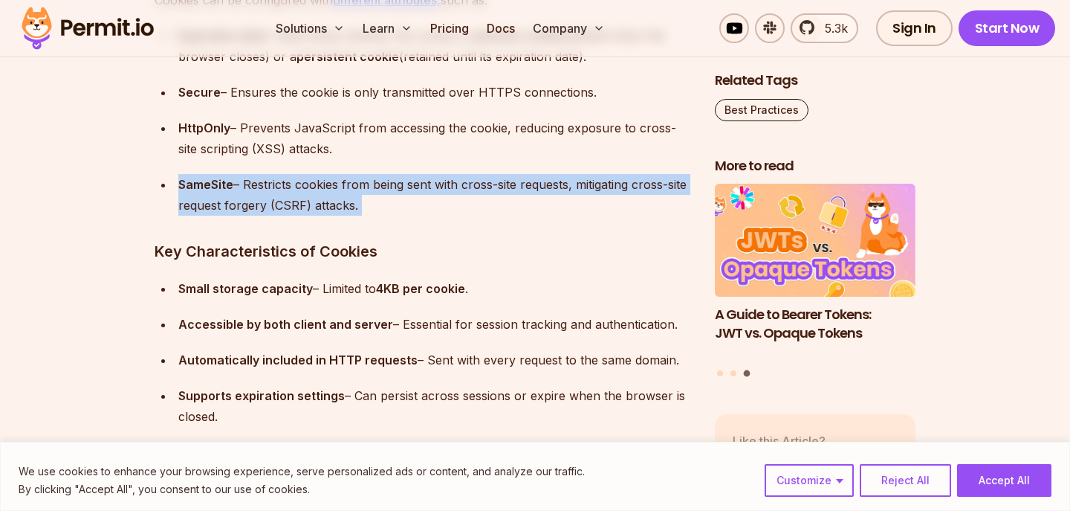
click at [313, 212] on div "SameSite – Restricts cookies from being sent with cross-site requests, mitigati…" at bounding box center [434, 195] width 513 height 42
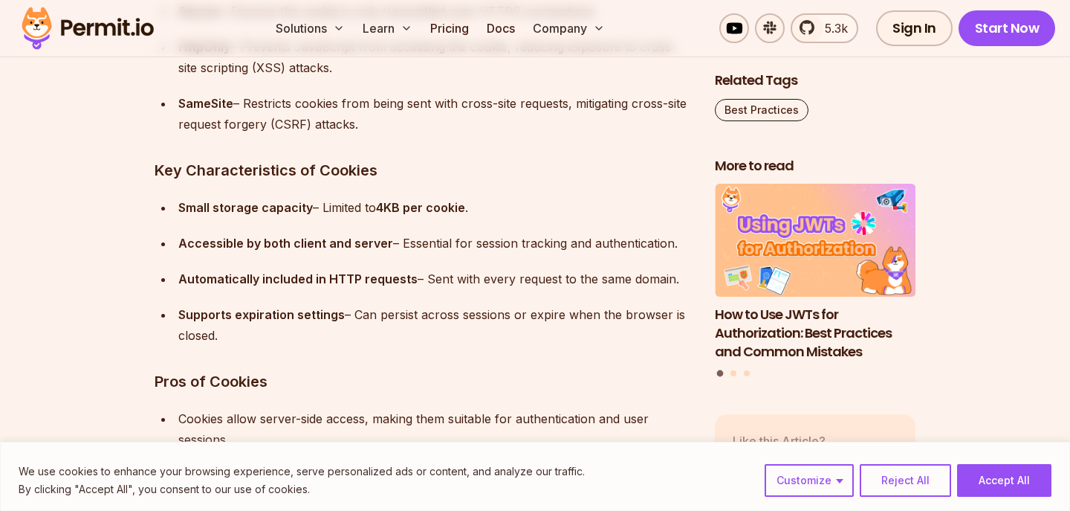
scroll to position [4272, 0]
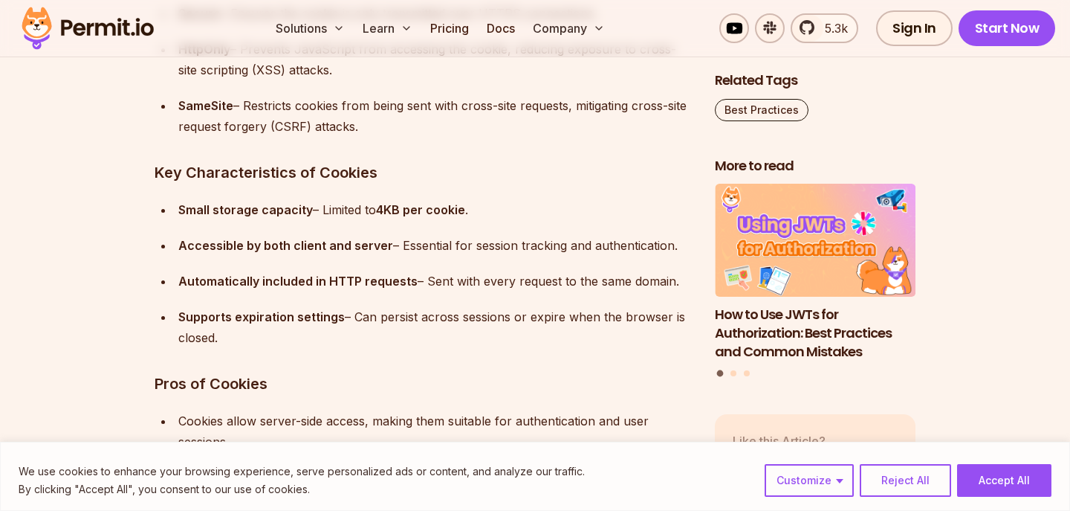
click at [314, 222] on ul "Small storage capacity – Limited to 4KB per cookie . Accessible by both client …" at bounding box center [423, 273] width 537 height 149
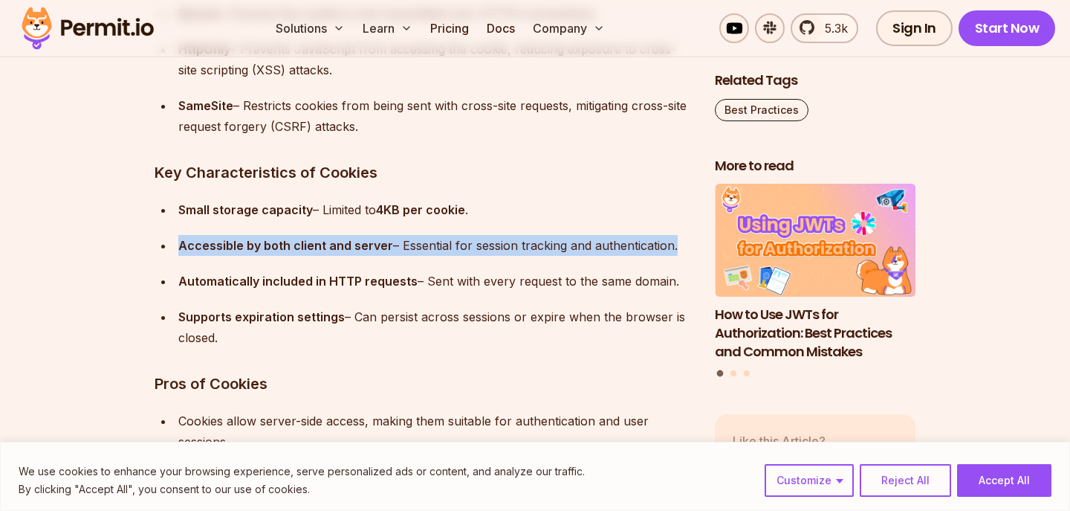
click at [314, 222] on ul "Small storage capacity – Limited to 4KB per cookie . Accessible by both client …" at bounding box center [423, 273] width 537 height 149
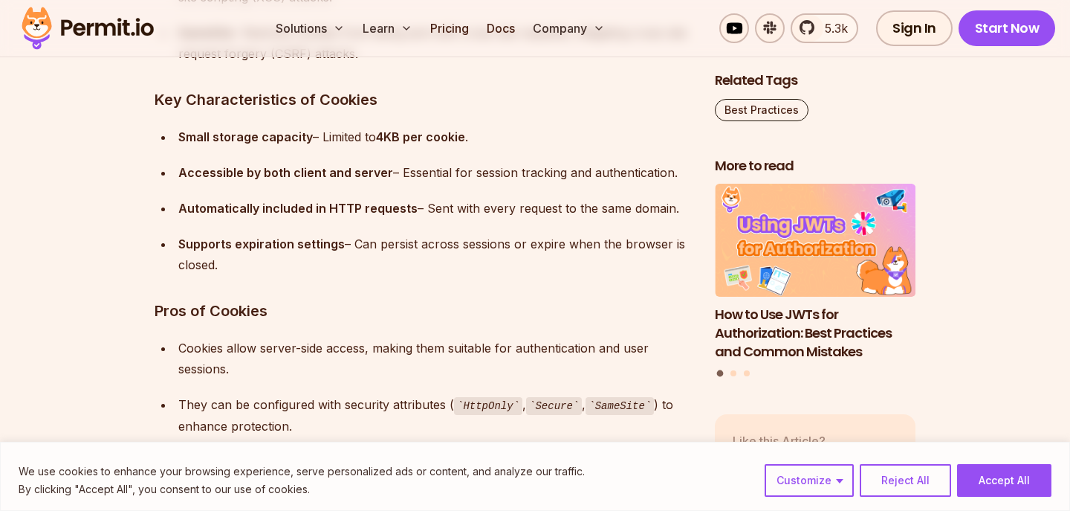
scroll to position [4350, 0]
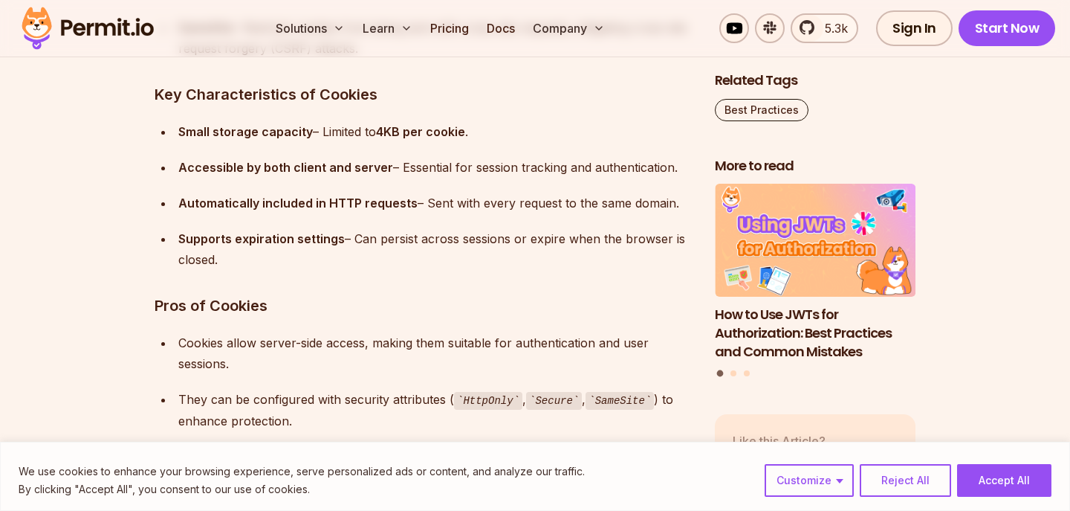
click at [314, 231] on strong "Supports expiration settings" at bounding box center [261, 238] width 166 height 15
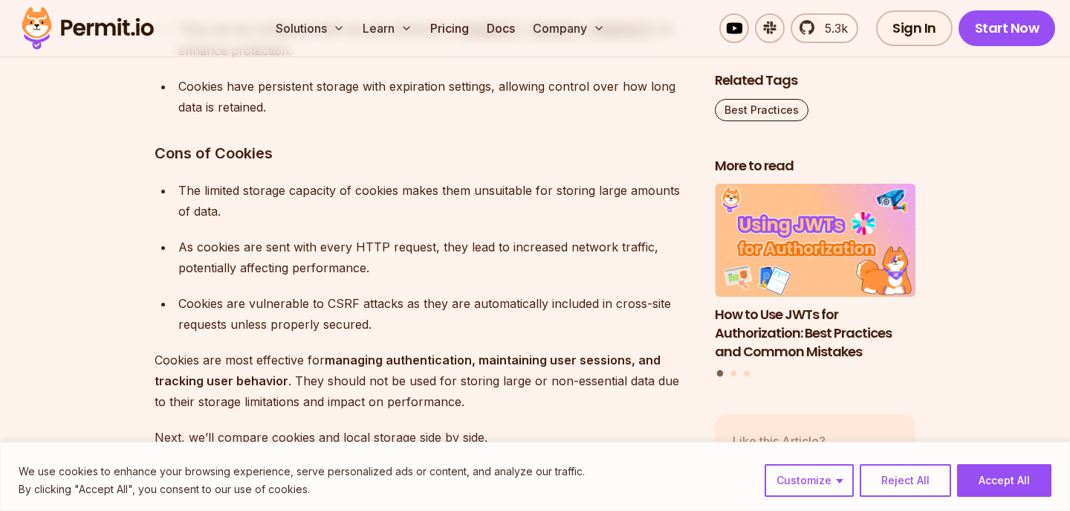
scroll to position [4720, 0]
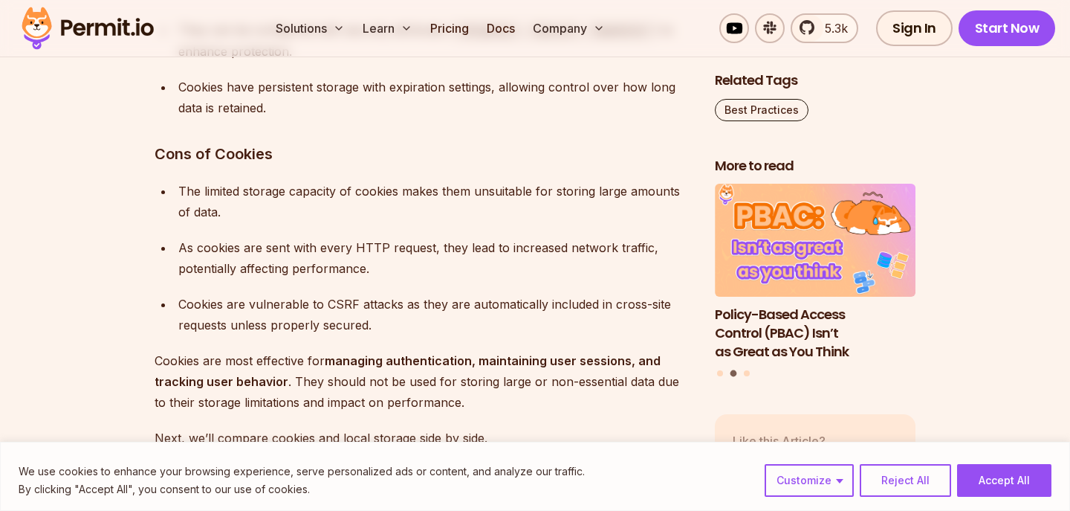
click at [337, 256] on div "As cookies are sent with every HTTP request, they lead to increased network tra…" at bounding box center [434, 258] width 513 height 42
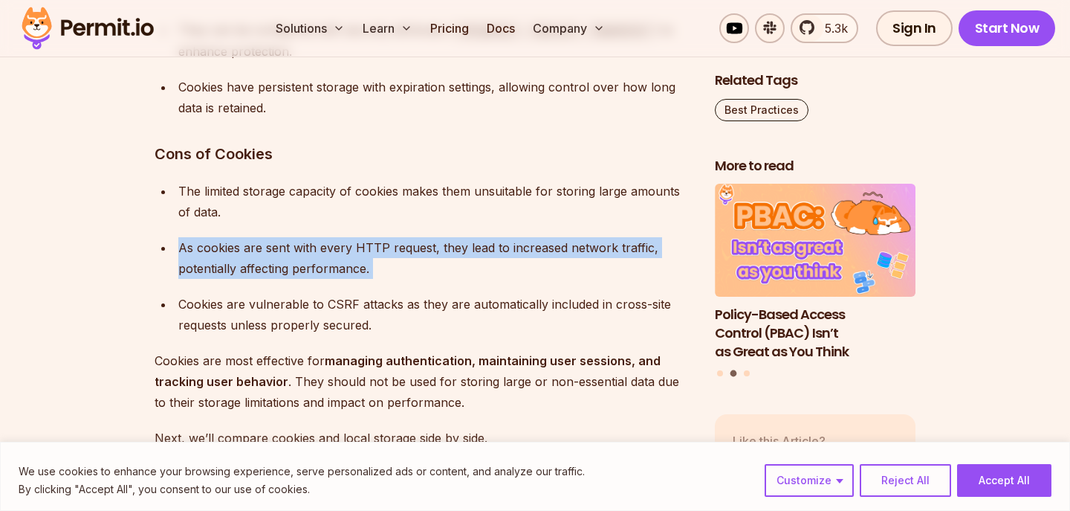
click at [337, 256] on div "As cookies are sent with every HTTP request, they lead to increased network tra…" at bounding box center [434, 258] width 513 height 42
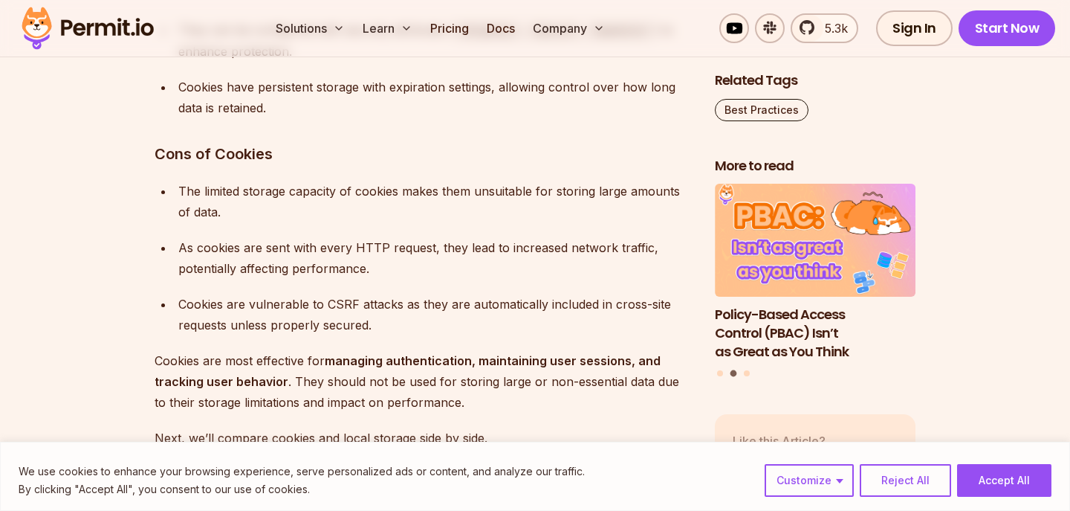
click at [337, 256] on div "As cookies are sent with every HTTP request, they lead to increased network tra…" at bounding box center [434, 258] width 513 height 42
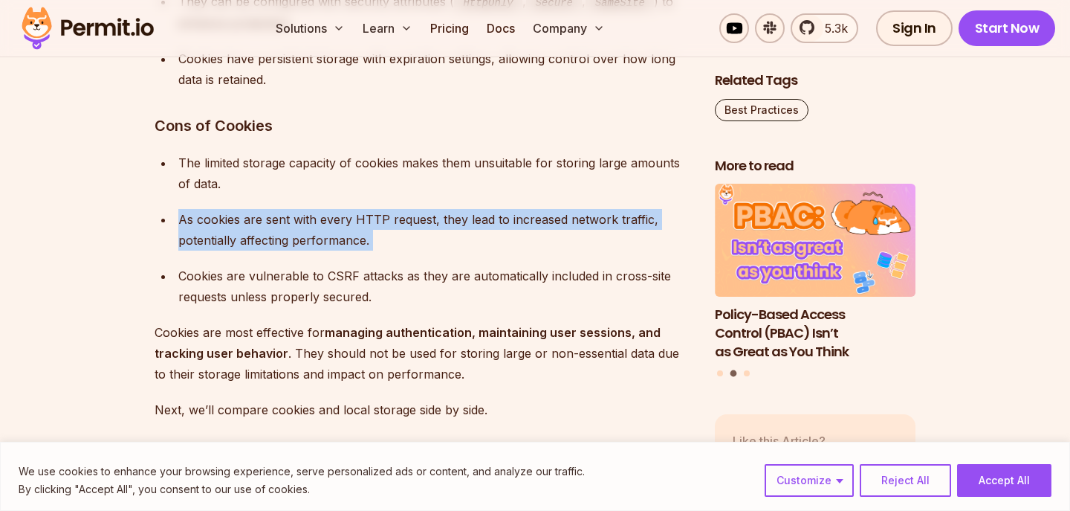
scroll to position [4747, 0]
click at [343, 278] on div "Cookies are vulnerable to CSRF attacks as they are automatically included in cr…" at bounding box center [434, 287] width 513 height 42
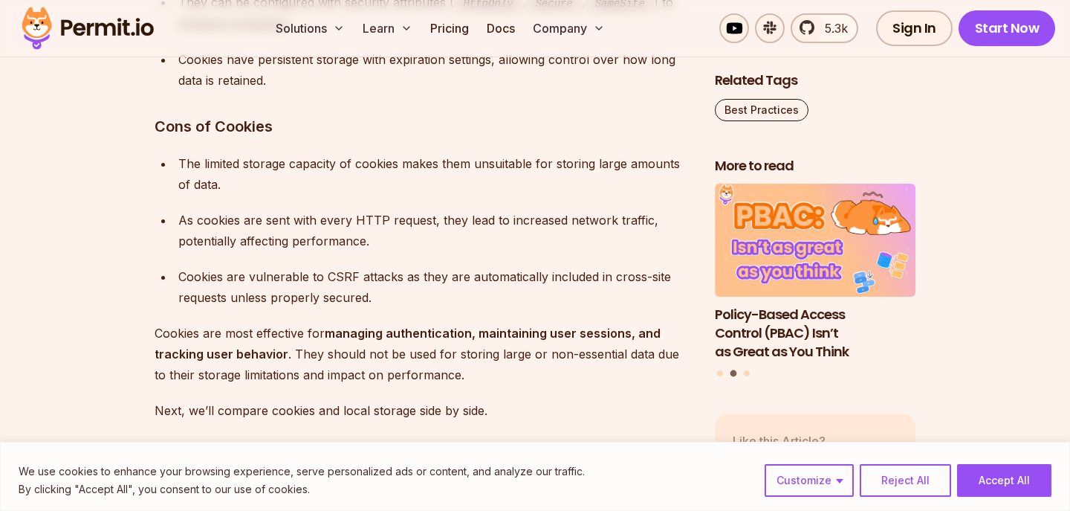
click at [343, 278] on div "Cookies are vulnerable to CSRF attacks as they are automatically included in cr…" at bounding box center [434, 287] width 513 height 42
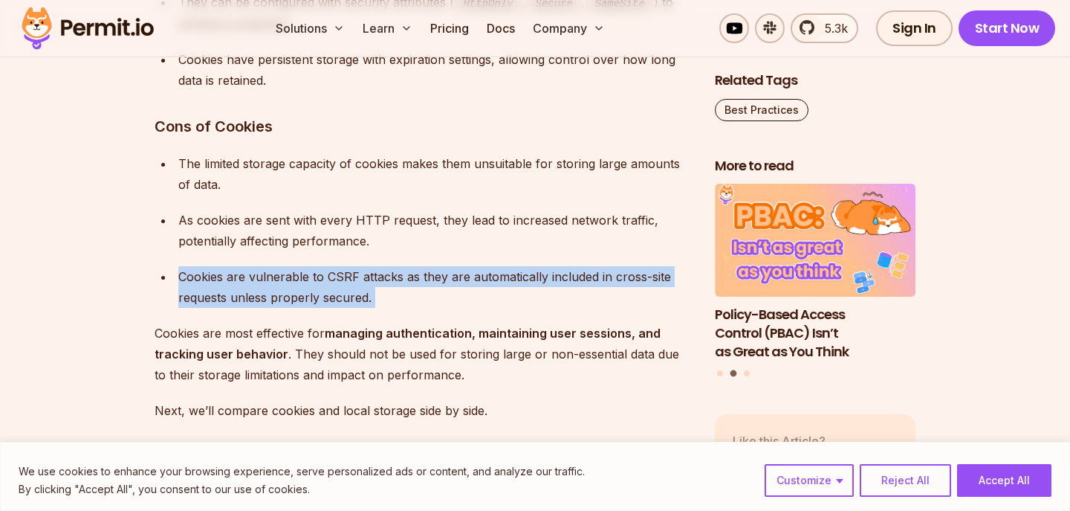
click at [343, 278] on div "Cookies are vulnerable to CSRF attacks as they are automatically included in cr…" at bounding box center [434, 287] width 513 height 42
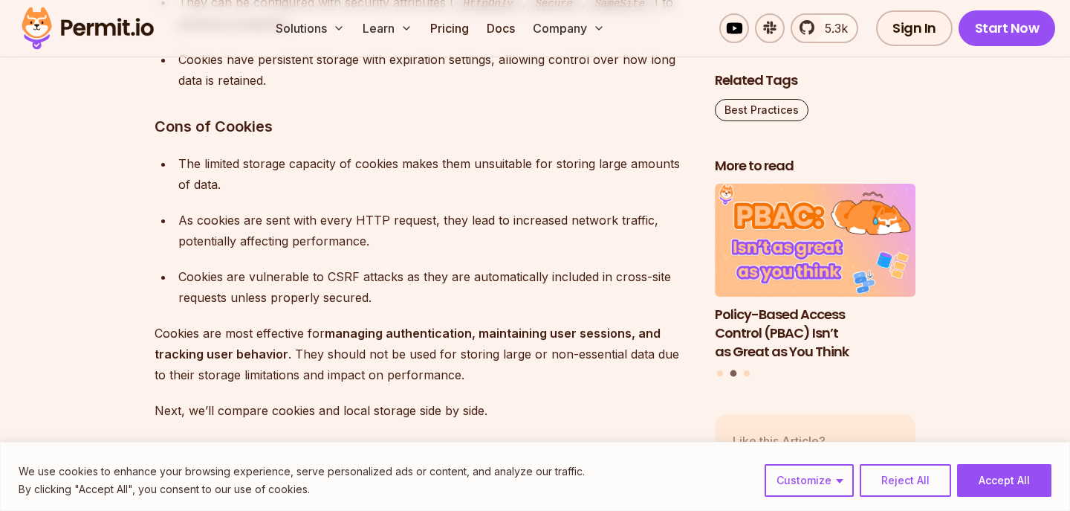
click at [343, 278] on div "Cookies are vulnerable to CSRF attacks as they are automatically included in cr…" at bounding box center [434, 287] width 513 height 42
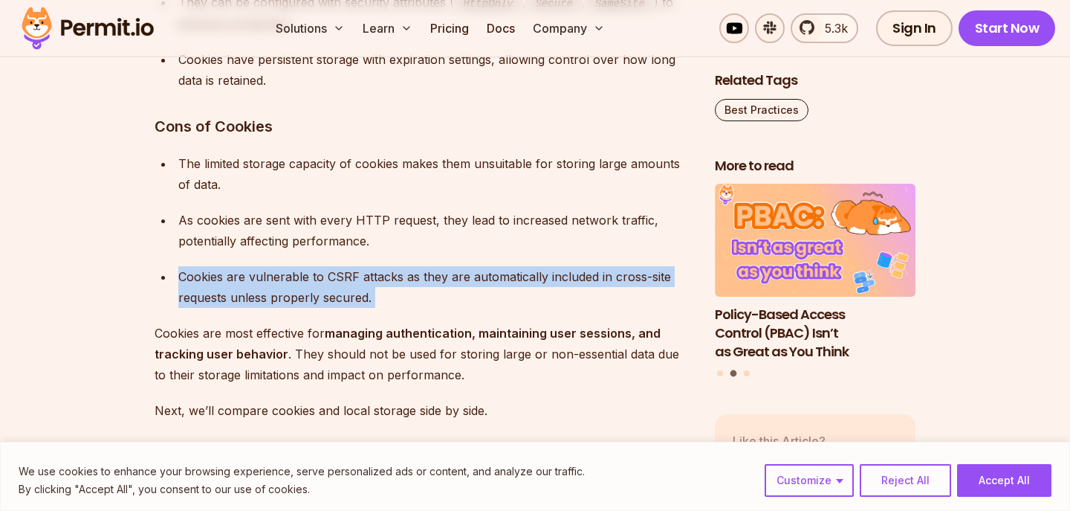
click at [343, 278] on div "Cookies are vulnerable to CSRF attacks as they are automatically included in cr…" at bounding box center [434, 287] width 513 height 42
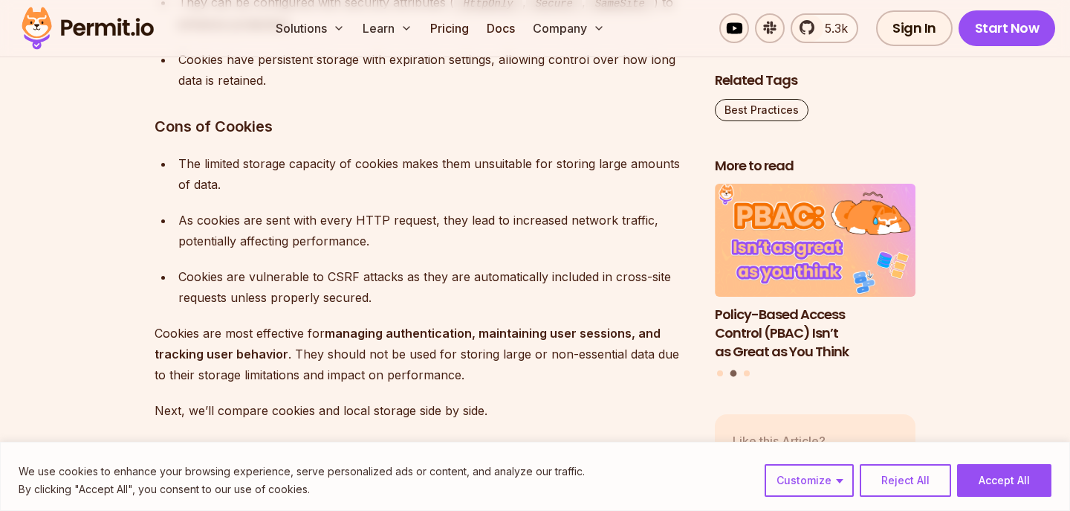
click at [343, 278] on div "Cookies are vulnerable to CSRF attacks as they are automatically included in cr…" at bounding box center [434, 287] width 513 height 42
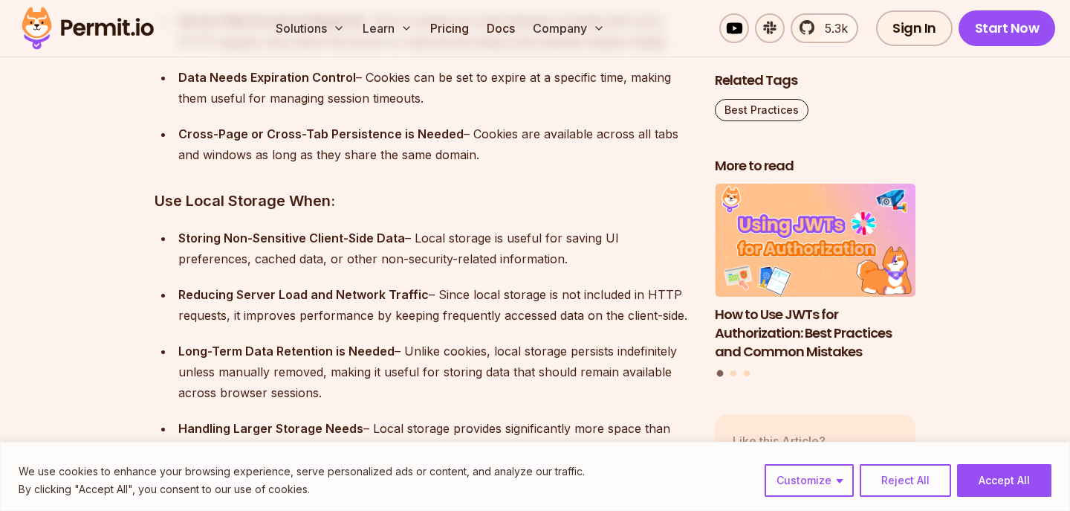
scroll to position [6271, 0]
